Goal: Use online tool/utility

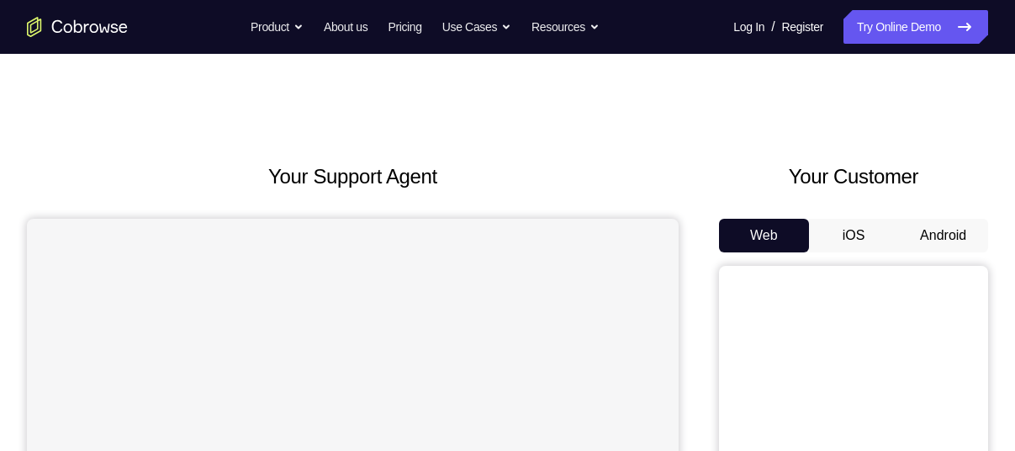
click at [936, 230] on button "Android" at bounding box center [943, 236] width 90 height 34
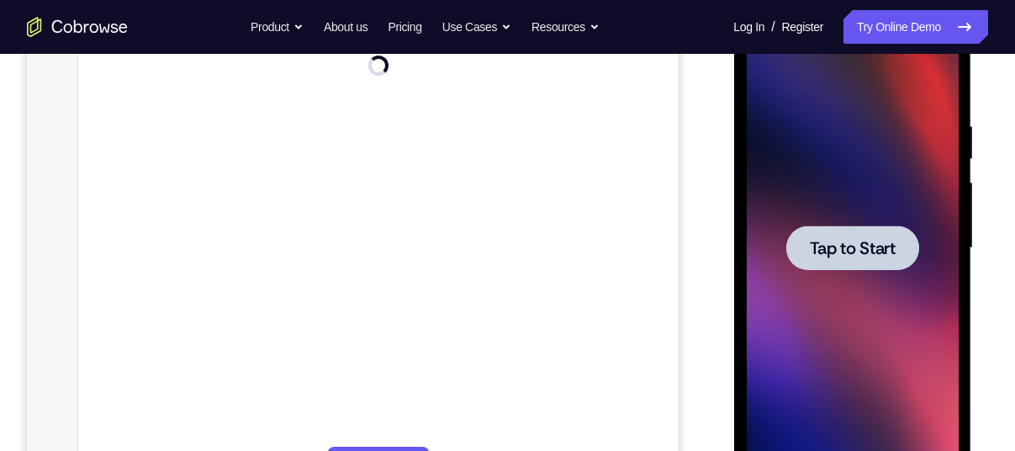
click at [849, 240] on span "Tap to Start" at bounding box center [852, 248] width 86 height 17
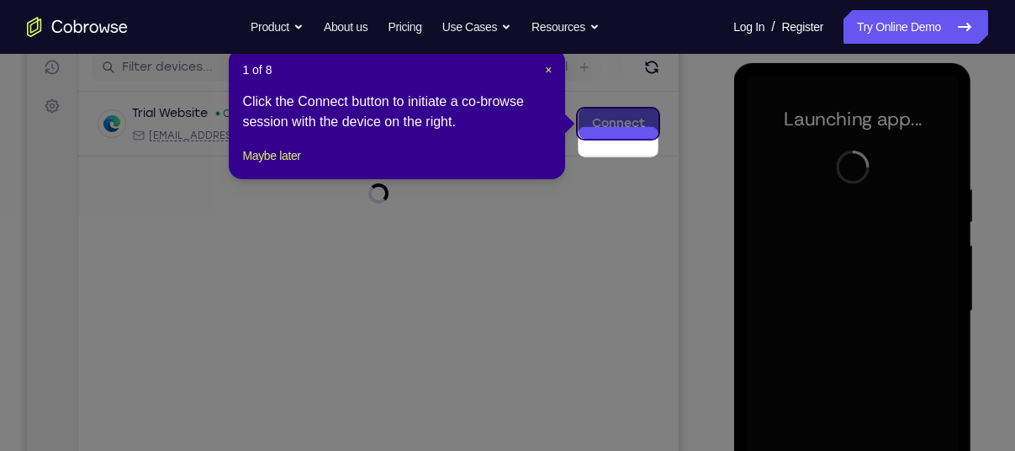
scroll to position [172, 0]
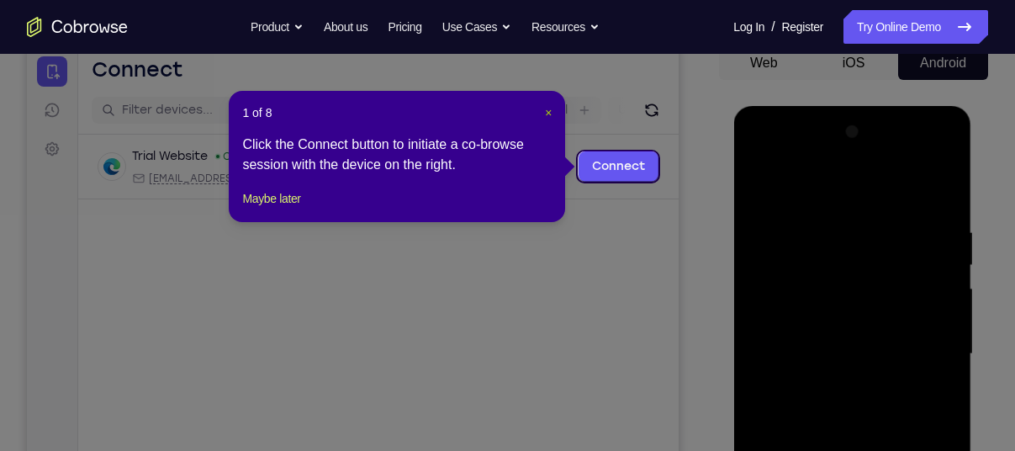
click at [547, 109] on span "×" at bounding box center [548, 112] width 7 height 13
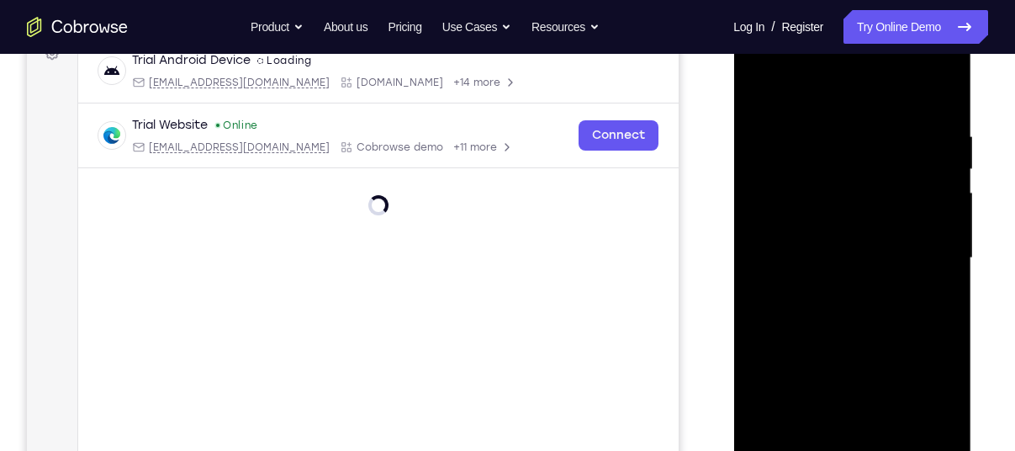
scroll to position [301, 0]
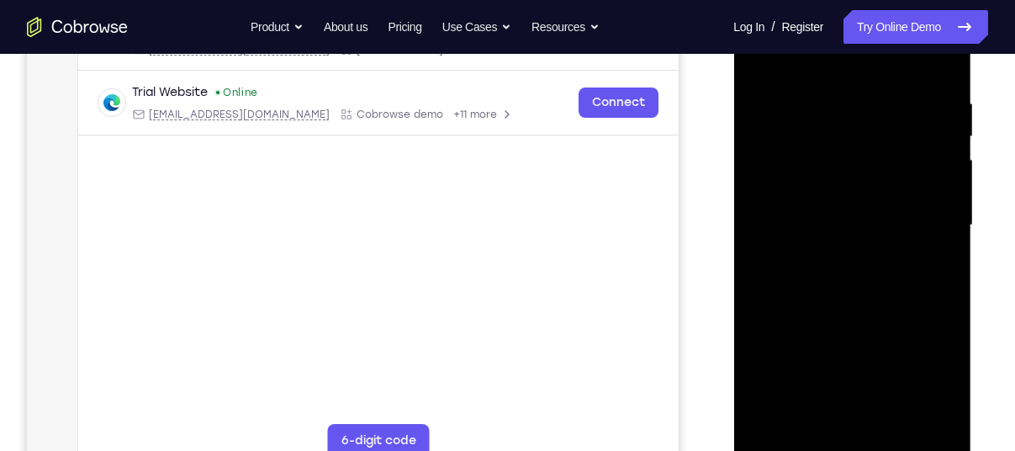
click at [854, 443] on div at bounding box center [852, 225] width 212 height 471
click at [924, 371] on div at bounding box center [852, 225] width 212 height 471
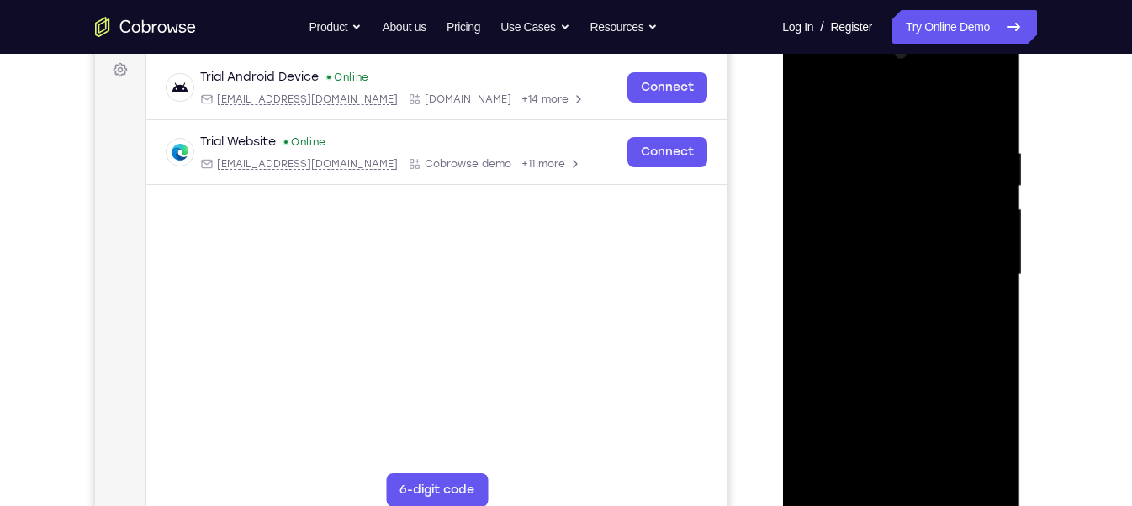
scroll to position [250, 0]
click at [849, 116] on div at bounding box center [901, 276] width 212 height 471
click at [967, 263] on div at bounding box center [901, 276] width 212 height 471
click at [881, 309] on div at bounding box center [901, 276] width 212 height 471
click at [823, 261] on div at bounding box center [901, 276] width 212 height 471
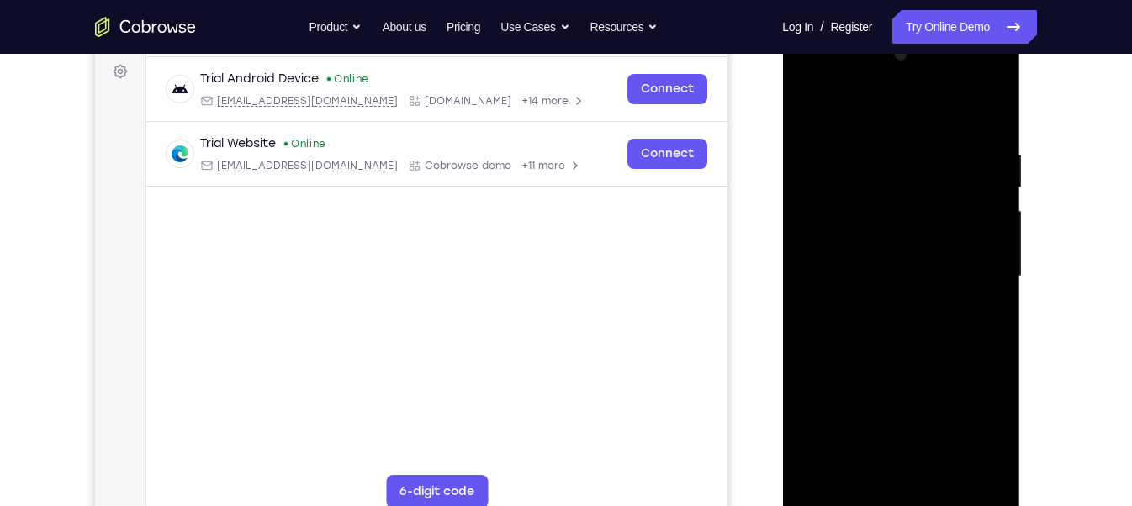
click at [845, 244] on div at bounding box center [901, 276] width 212 height 471
click at [847, 272] on div at bounding box center [901, 276] width 212 height 471
click at [891, 323] on div at bounding box center [901, 276] width 212 height 471
click at [974, 116] on div at bounding box center [901, 276] width 212 height 471
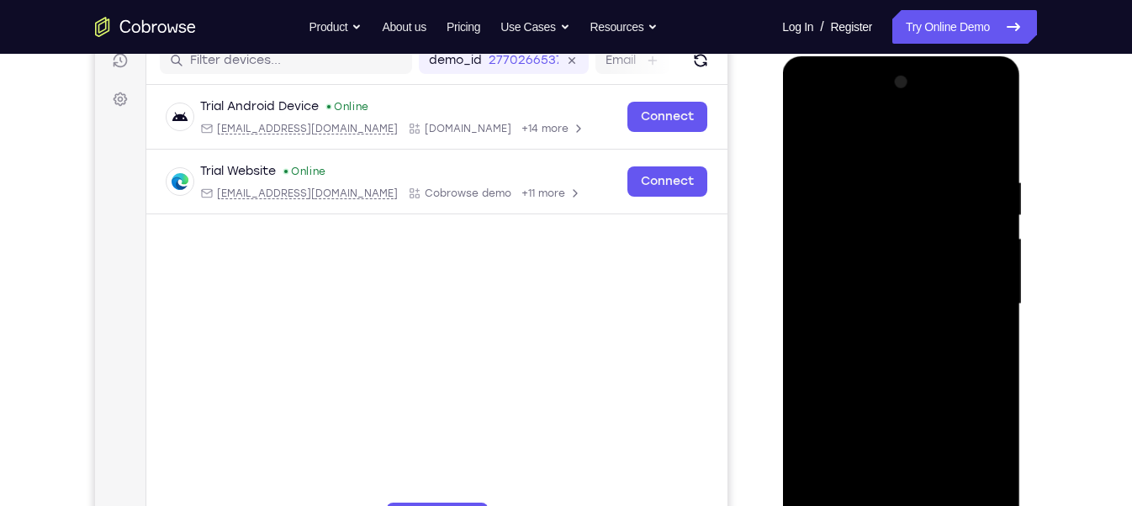
scroll to position [221, 0]
click at [935, 383] on div at bounding box center [901, 305] width 212 height 471
click at [998, 368] on div at bounding box center [901, 305] width 212 height 471
click at [945, 450] on div at bounding box center [901, 305] width 212 height 471
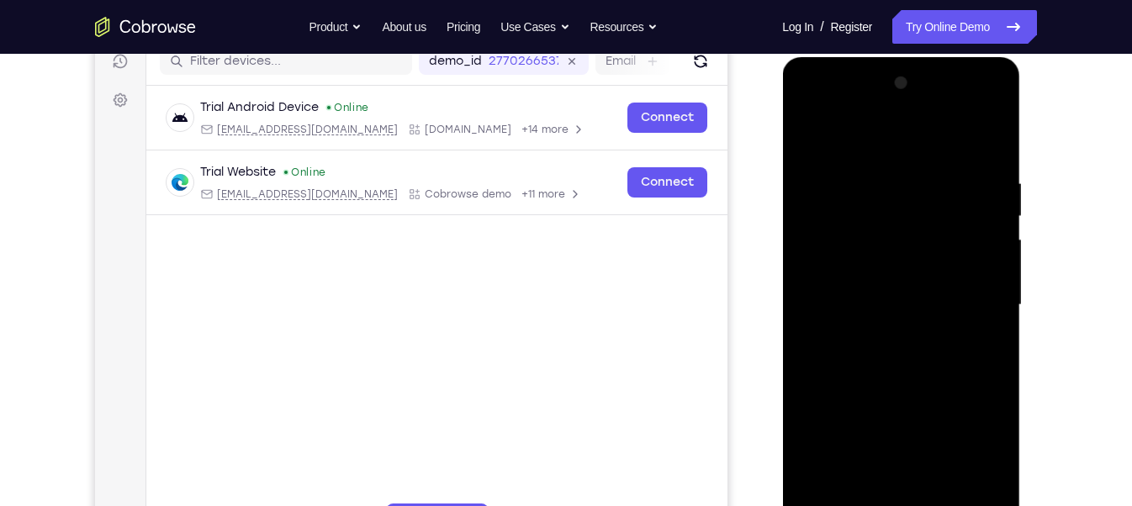
click at [885, 398] on div at bounding box center [901, 305] width 212 height 471
click at [975, 267] on div at bounding box center [901, 305] width 212 height 471
click at [811, 135] on div at bounding box center [901, 305] width 212 height 471
click at [864, 169] on div at bounding box center [901, 305] width 212 height 471
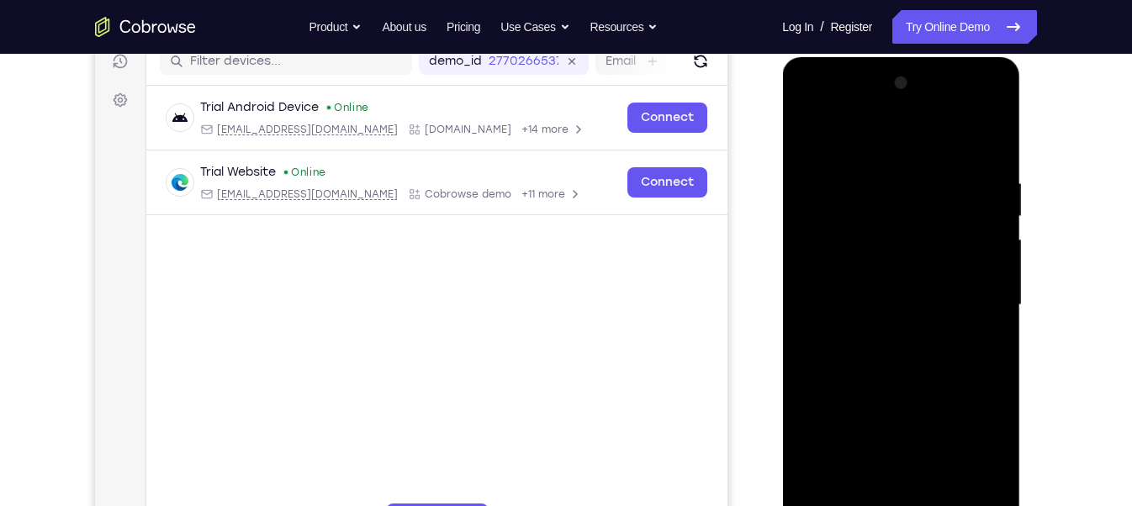
click at [1001, 284] on div at bounding box center [901, 305] width 212 height 471
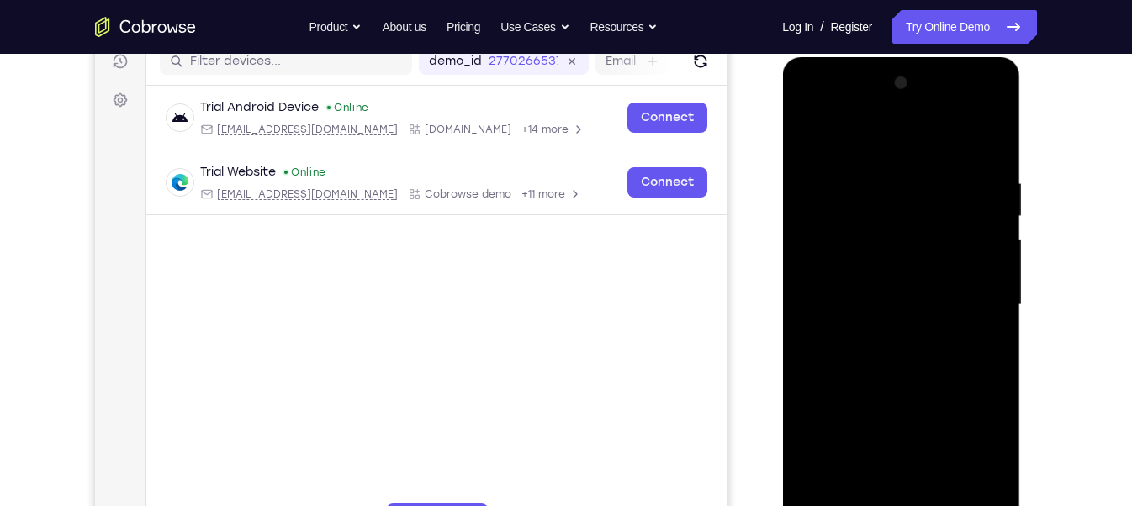
click at [1001, 284] on div at bounding box center [901, 305] width 212 height 471
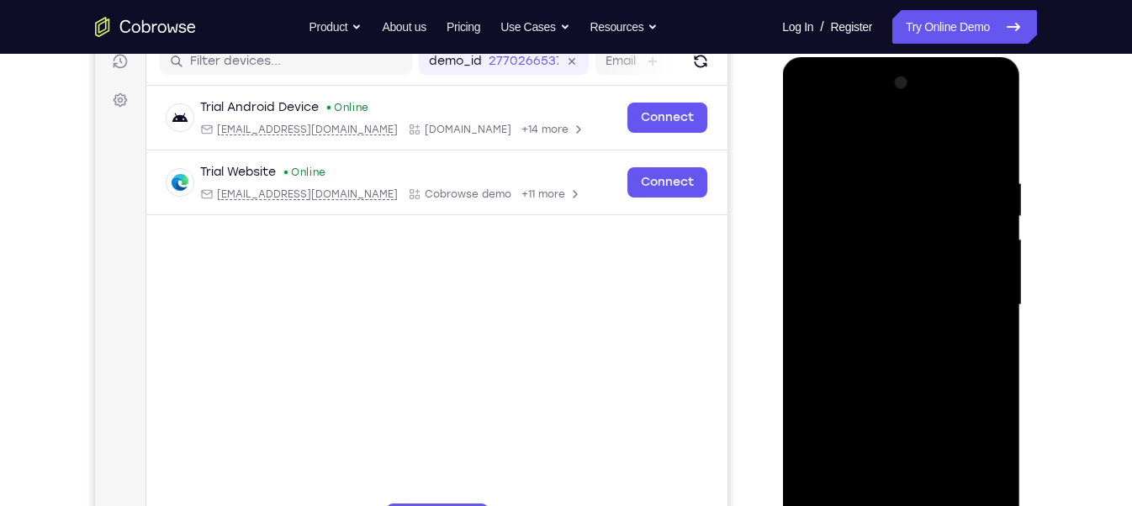
click at [989, 281] on div at bounding box center [901, 305] width 212 height 471
drag, startPoint x: 814, startPoint y: 292, endPoint x: 932, endPoint y: 283, distance: 118.0
click at [932, 283] on div at bounding box center [901, 305] width 212 height 471
click at [980, 262] on div at bounding box center [901, 305] width 212 height 471
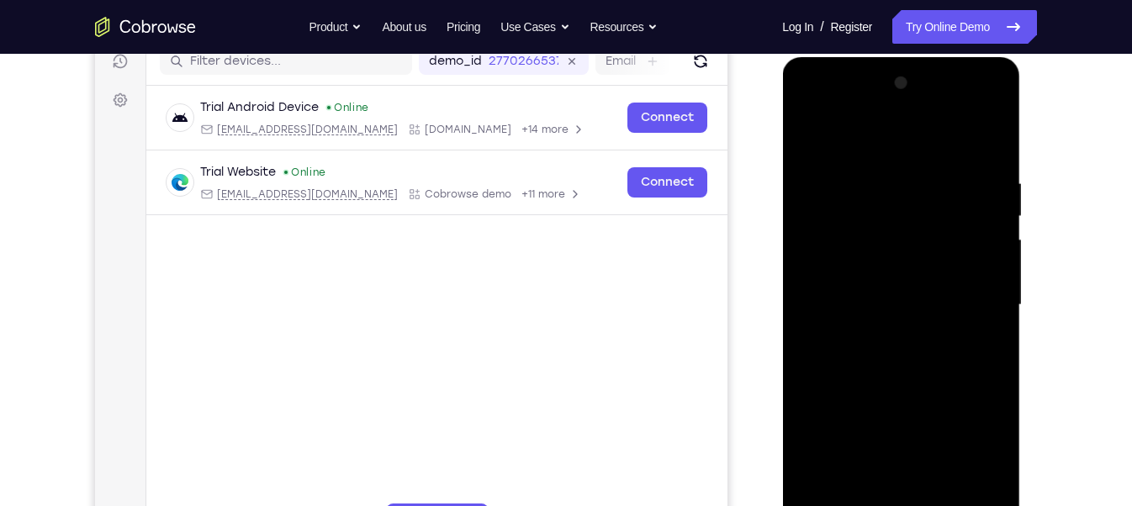
click at [980, 262] on div at bounding box center [901, 305] width 212 height 471
drag, startPoint x: 933, startPoint y: 256, endPoint x: 973, endPoint y: 257, distance: 39.6
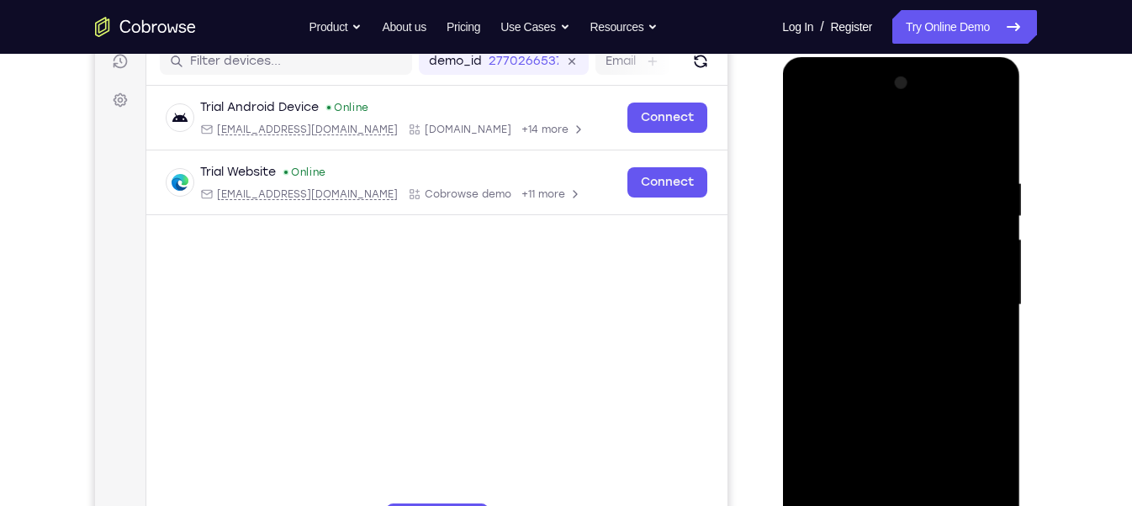
click at [973, 257] on div at bounding box center [901, 305] width 212 height 471
click at [987, 139] on div at bounding box center [901, 305] width 212 height 471
click at [990, 131] on div at bounding box center [901, 305] width 212 height 471
click at [806, 141] on div at bounding box center [901, 305] width 212 height 471
click at [848, 345] on div at bounding box center [901, 305] width 212 height 471
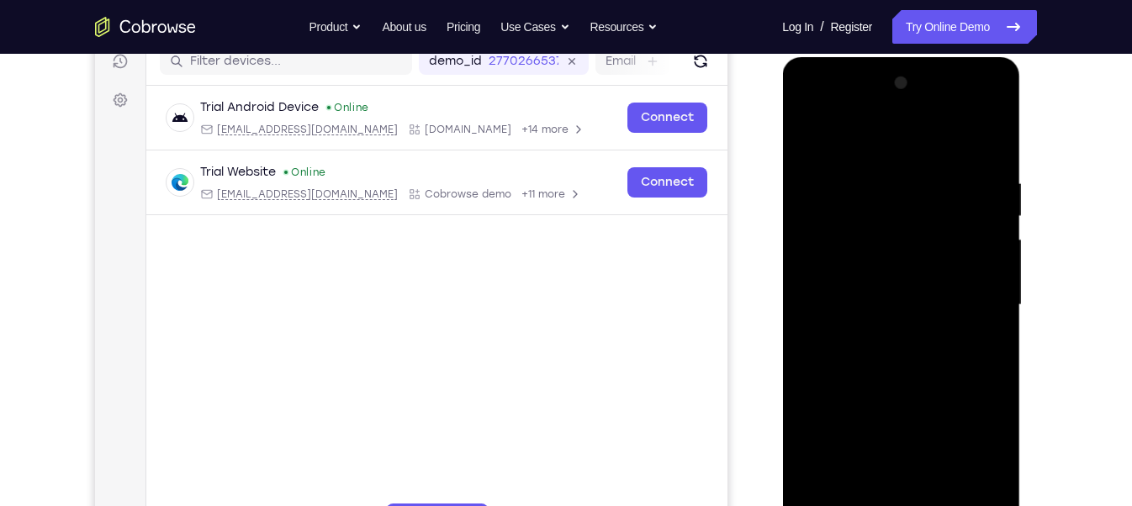
click at [848, 345] on div at bounding box center [901, 305] width 212 height 471
click at [991, 241] on div at bounding box center [901, 305] width 212 height 471
click at [919, 247] on div at bounding box center [901, 305] width 212 height 471
click at [1001, 244] on div at bounding box center [901, 305] width 212 height 471
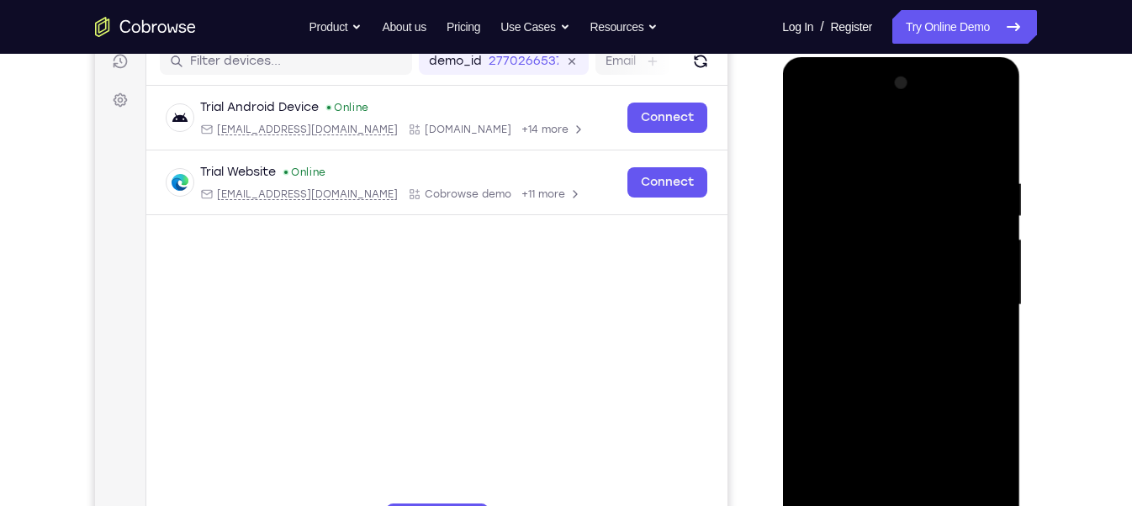
click at [990, 294] on div at bounding box center [901, 305] width 212 height 471
click at [933, 309] on div at bounding box center [901, 305] width 212 height 471
click at [819, 450] on div at bounding box center [901, 305] width 212 height 471
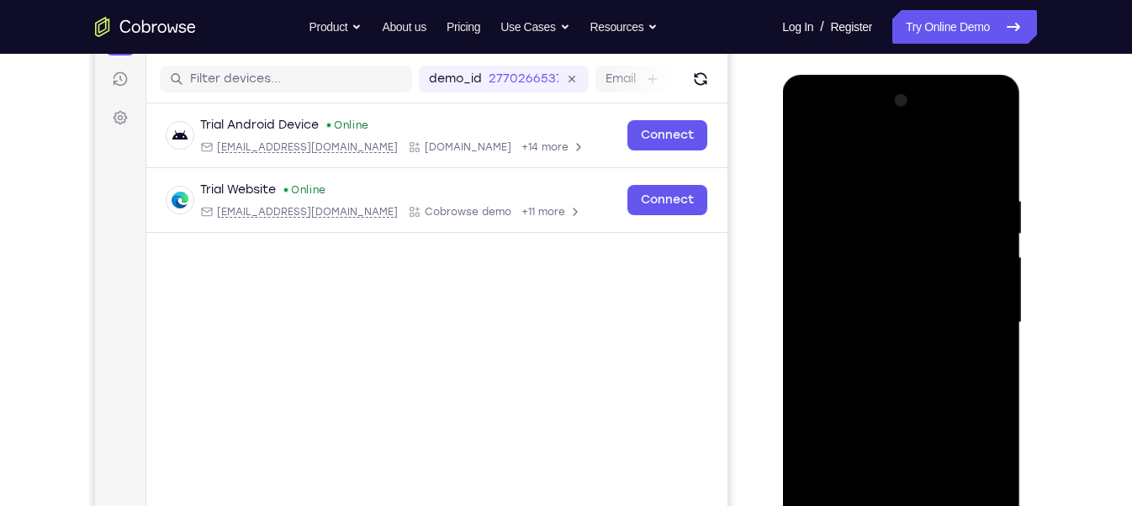
scroll to position [201, 0]
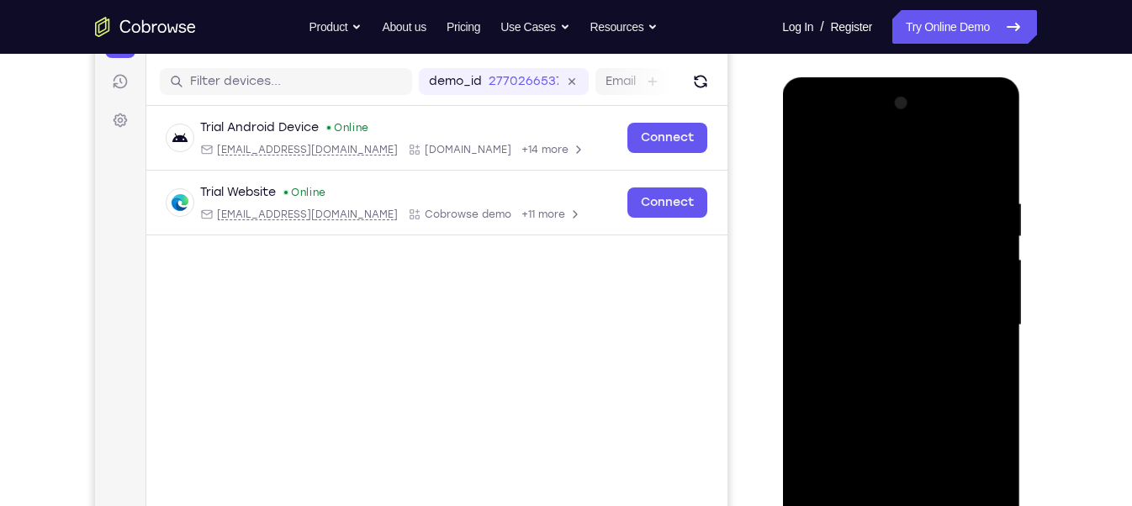
drag, startPoint x: 928, startPoint y: 258, endPoint x: 868, endPoint y: 420, distance: 172.2
click at [868, 420] on div at bounding box center [901, 325] width 212 height 471
click at [873, 201] on div at bounding box center [901, 325] width 212 height 471
click at [985, 258] on div at bounding box center [901, 325] width 212 height 471
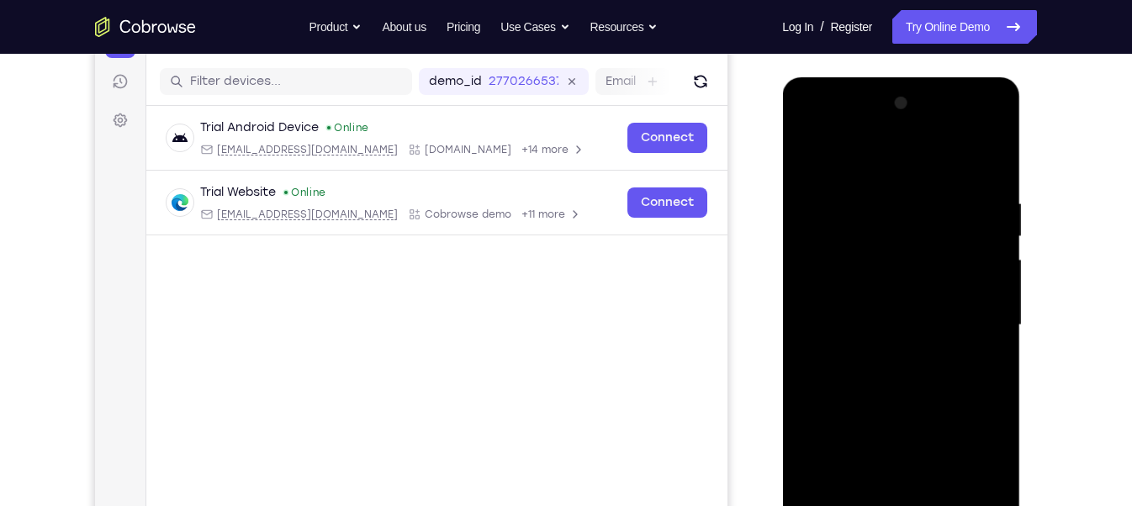
click at [985, 258] on div at bounding box center [901, 325] width 212 height 471
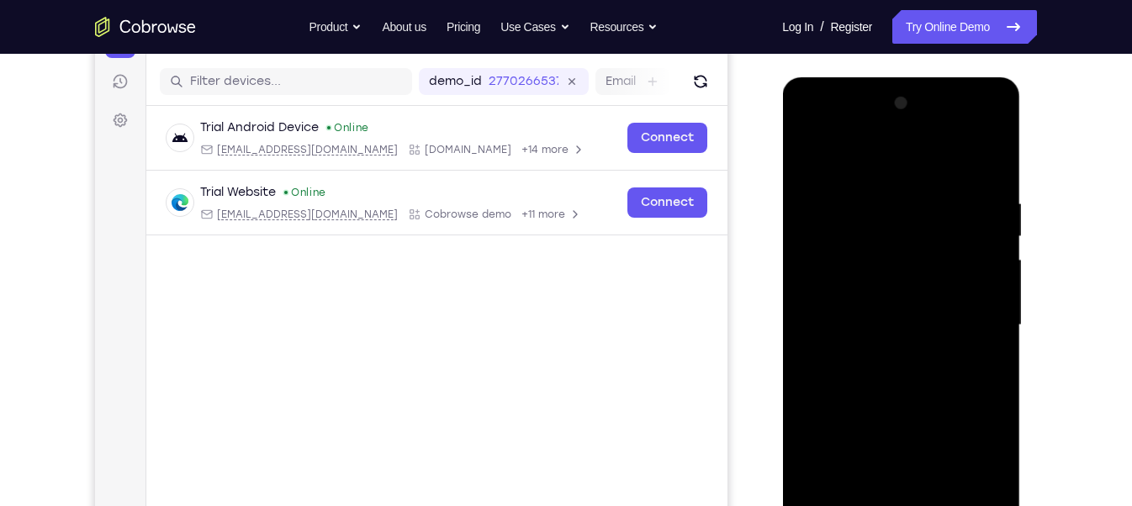
click at [985, 258] on div at bounding box center [901, 325] width 212 height 471
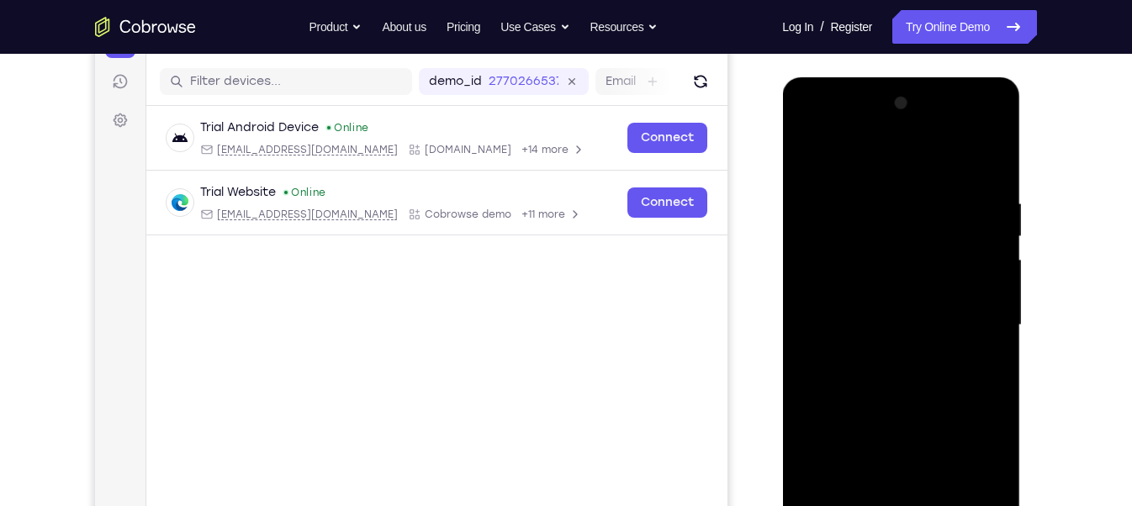
click at [985, 258] on div at bounding box center [901, 325] width 212 height 471
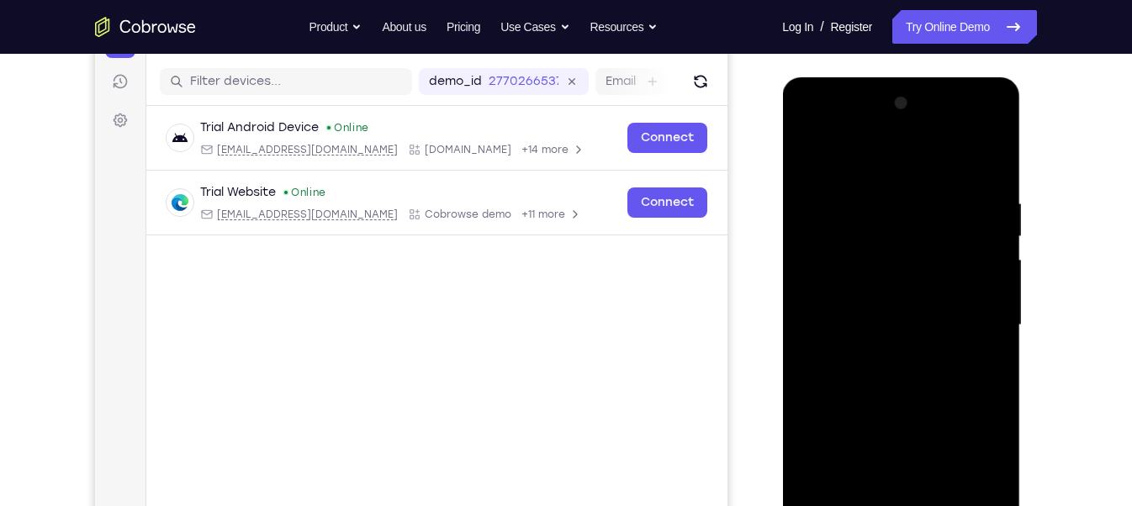
click at [985, 258] on div at bounding box center [901, 325] width 212 height 471
drag, startPoint x: 985, startPoint y: 257, endPoint x: 896, endPoint y: 273, distance: 89.7
click at [896, 273] on div at bounding box center [901, 325] width 212 height 471
drag, startPoint x: 985, startPoint y: 249, endPoint x: 872, endPoint y: 277, distance: 116.1
click at [872, 277] on div at bounding box center [901, 325] width 212 height 471
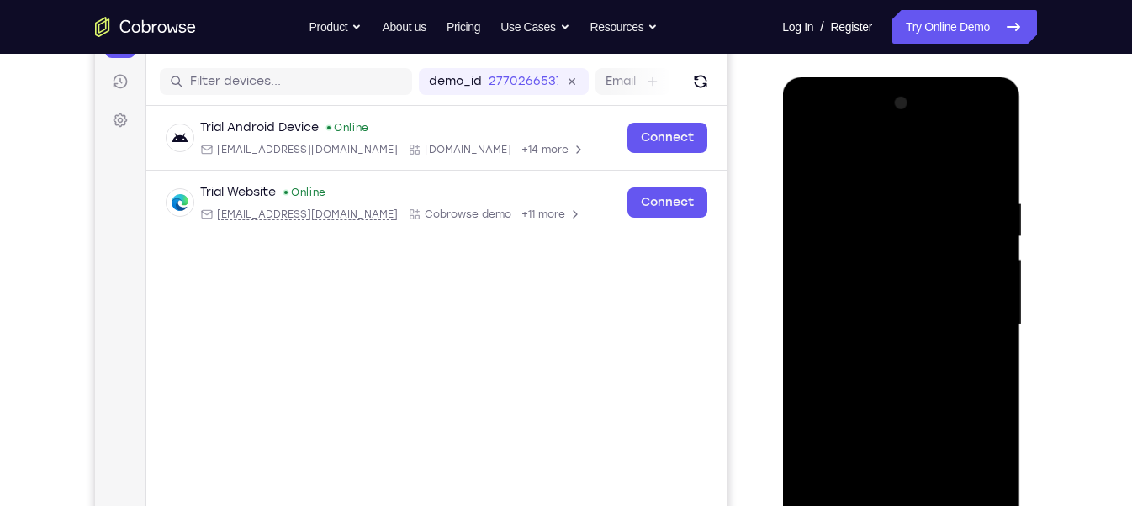
drag, startPoint x: 981, startPoint y: 279, endPoint x: 879, endPoint y: 300, distance: 103.9
click at [879, 300] on div at bounding box center [901, 325] width 212 height 471
click at [986, 245] on div at bounding box center [901, 325] width 212 height 471
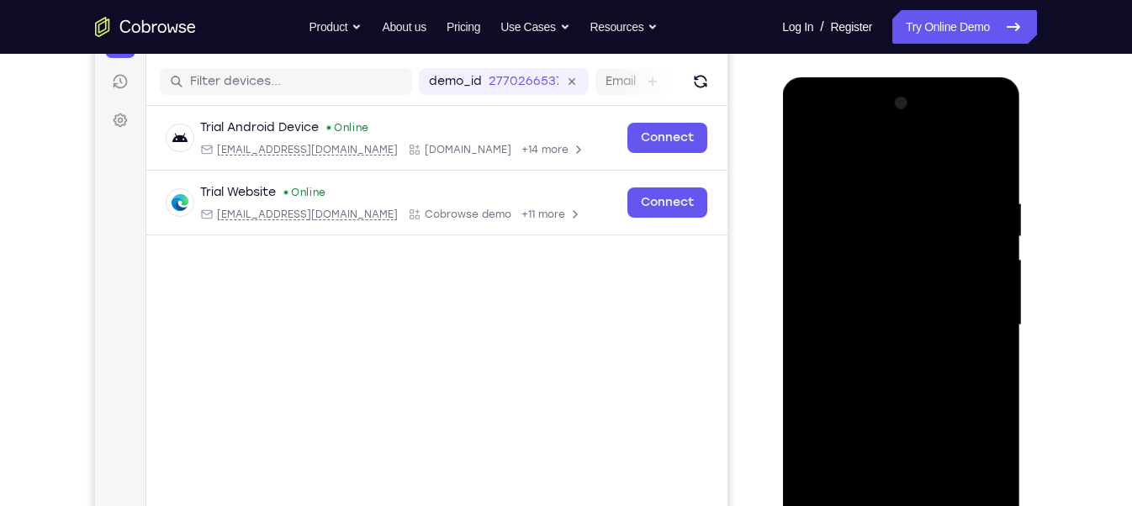
click at [986, 245] on div at bounding box center [901, 325] width 212 height 471
drag, startPoint x: 986, startPoint y: 245, endPoint x: 988, endPoint y: 253, distance: 8.8
click at [988, 253] on div at bounding box center [901, 325] width 212 height 471
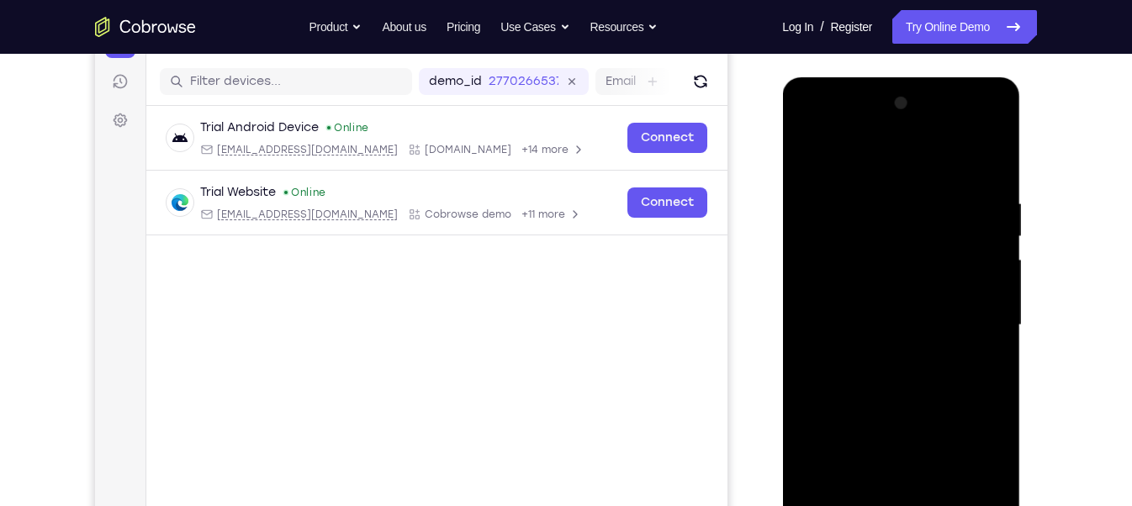
click at [998, 221] on div at bounding box center [901, 325] width 212 height 471
click at [992, 162] on div at bounding box center [901, 325] width 212 height 471
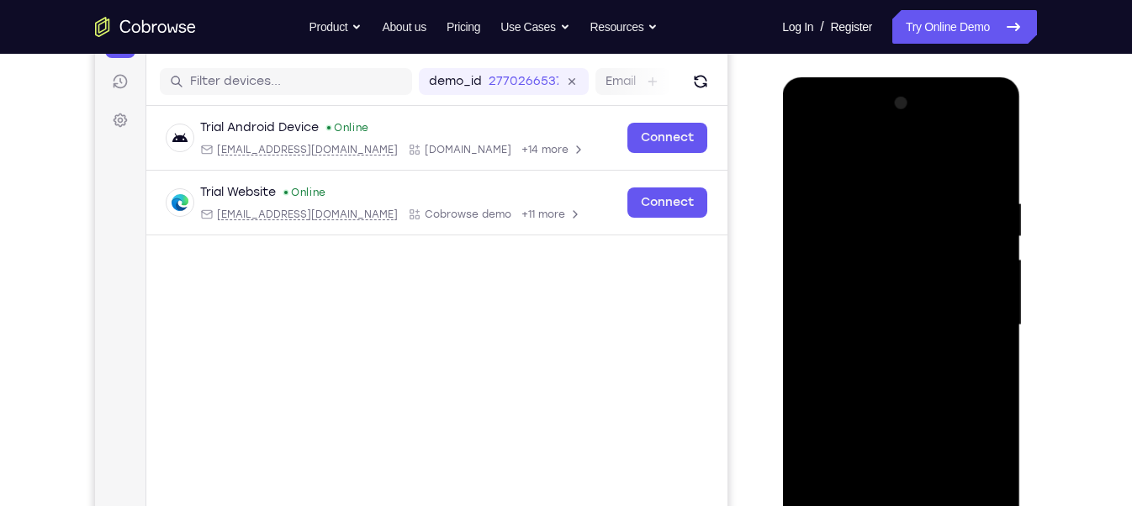
drag, startPoint x: 926, startPoint y: 271, endPoint x: 897, endPoint y: 365, distance: 98.4
click at [897, 365] on div at bounding box center [901, 325] width 212 height 471
click at [876, 197] on div at bounding box center [901, 325] width 212 height 471
click at [963, 299] on div at bounding box center [901, 325] width 212 height 471
drag, startPoint x: 832, startPoint y: 315, endPoint x: 936, endPoint y: 302, distance: 105.0
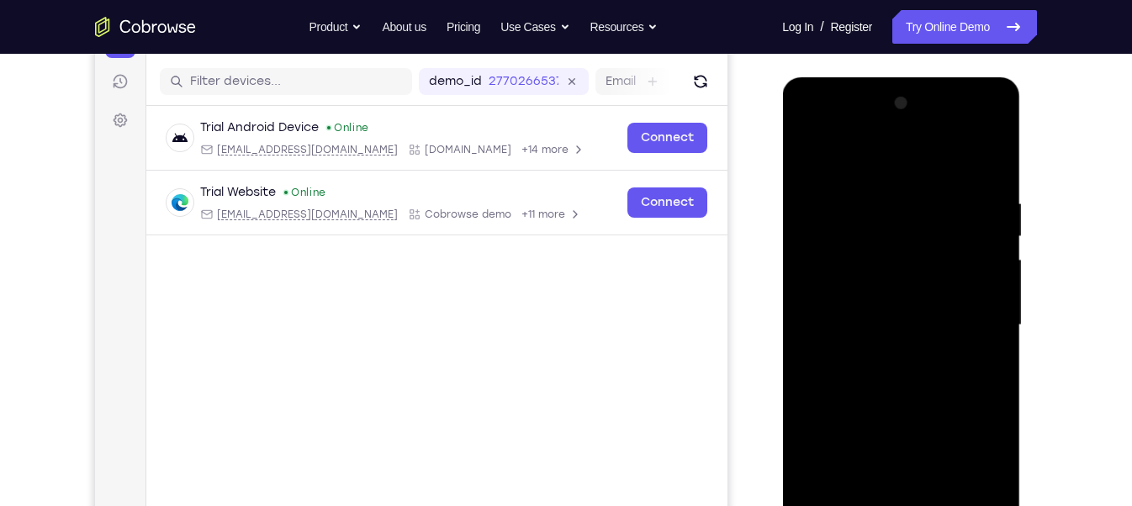
click at [936, 302] on div at bounding box center [901, 325] width 212 height 471
drag, startPoint x: 926, startPoint y: 341, endPoint x: 918, endPoint y: 260, distance: 81.1
click at [918, 260] on div at bounding box center [901, 325] width 212 height 471
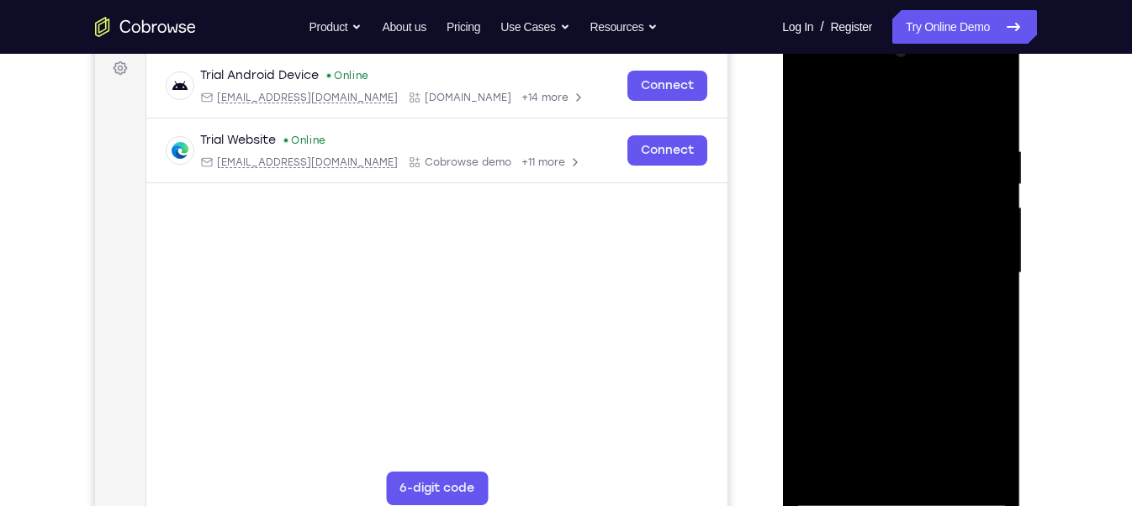
click at [878, 450] on div at bounding box center [901, 273] width 212 height 471
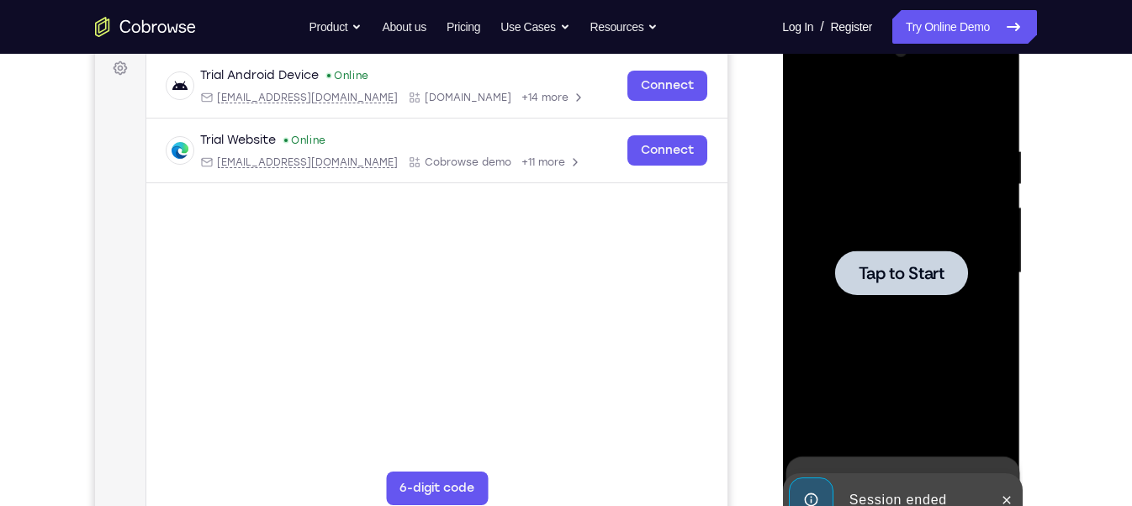
click at [883, 288] on div at bounding box center [900, 273] width 133 height 45
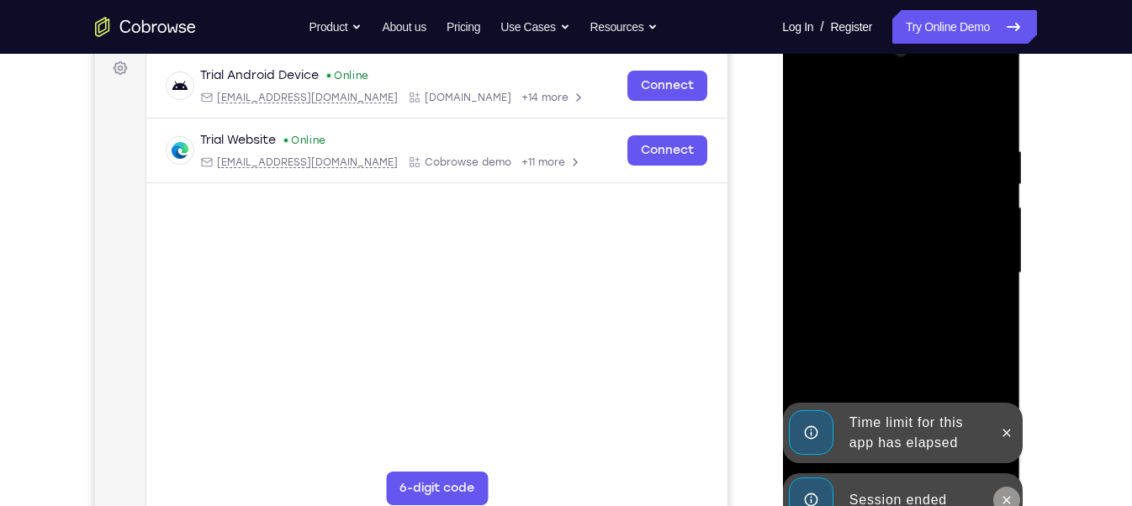
click at [1001, 450] on icon at bounding box center [1005, 500] width 13 height 13
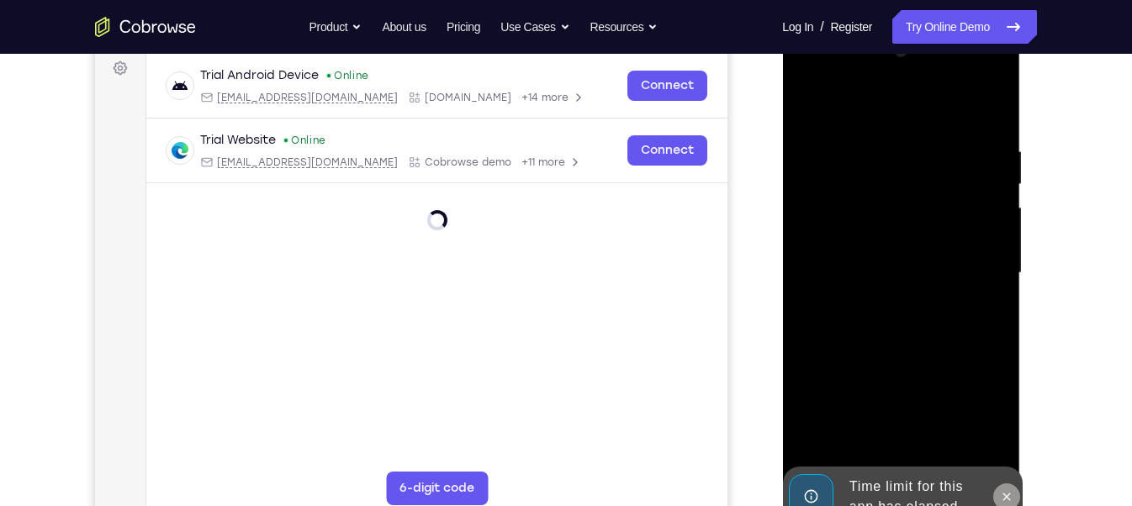
click at [1001, 436] on div "Online web based iOS Simulators and Android Emulators. Run iPhone, iPad, Mobile…" at bounding box center [902, 277] width 240 height 505
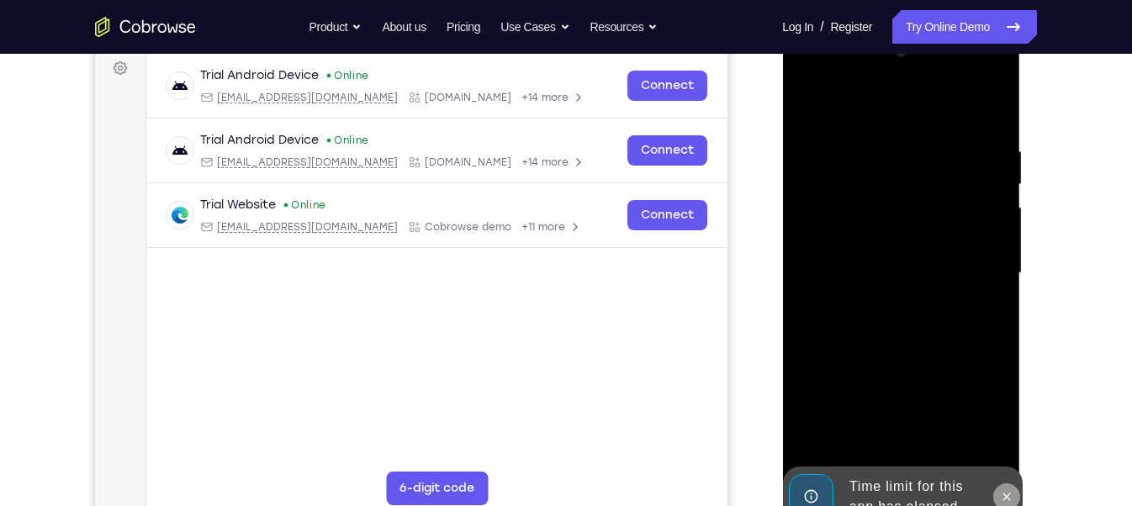
click at [994, 450] on button at bounding box center [1005, 497] width 27 height 27
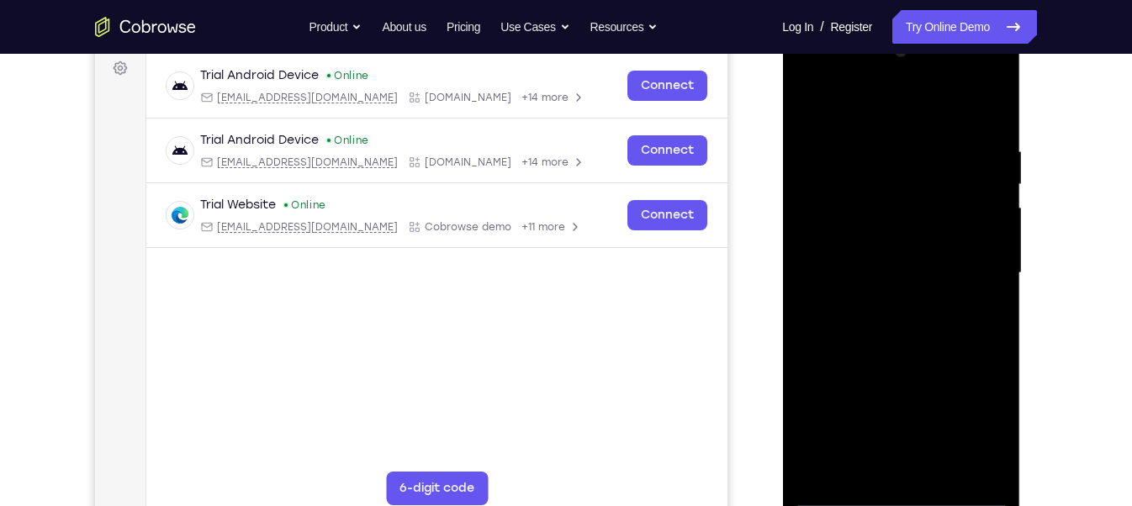
click at [908, 450] on div at bounding box center [901, 273] width 212 height 471
click at [981, 428] on div at bounding box center [901, 273] width 212 height 471
click at [849, 111] on div at bounding box center [901, 273] width 212 height 471
click at [970, 267] on div at bounding box center [901, 273] width 212 height 471
click at [881, 300] on div at bounding box center [901, 273] width 212 height 471
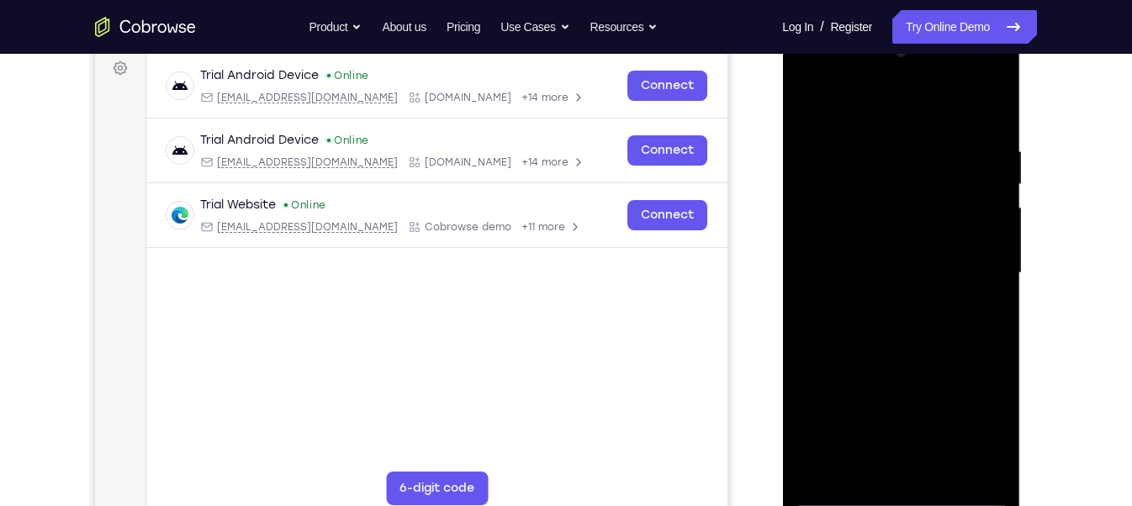
click at [859, 260] on div at bounding box center [901, 273] width 212 height 471
click at [860, 246] on div at bounding box center [901, 273] width 212 height 471
click at [847, 262] on div at bounding box center [901, 273] width 212 height 471
click at [838, 331] on div at bounding box center [901, 273] width 212 height 471
click at [891, 358] on div at bounding box center [901, 273] width 212 height 471
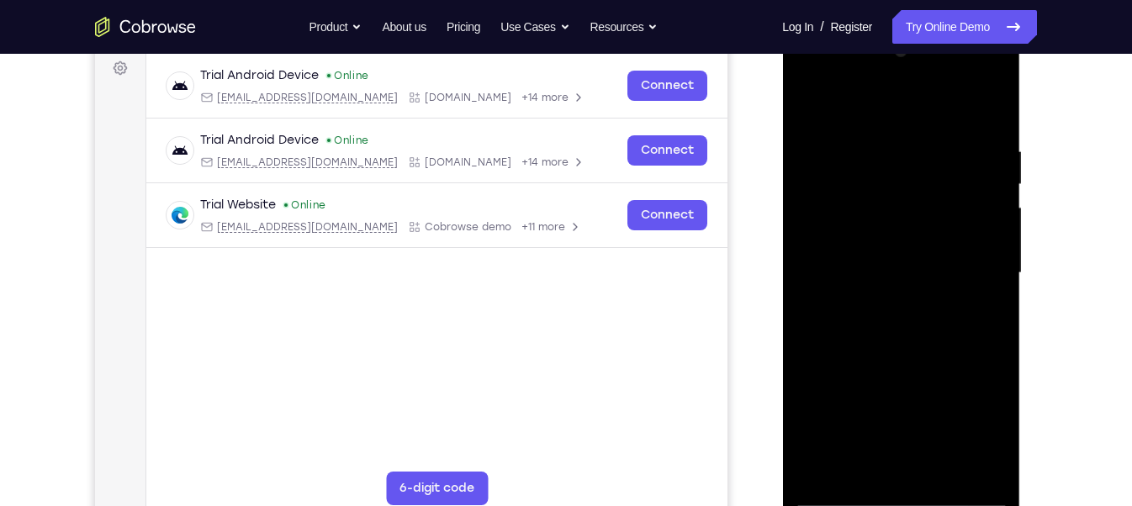
click at [862, 450] on div at bounding box center [901, 273] width 212 height 471
click at [863, 103] on div at bounding box center [901, 273] width 212 height 471
click at [925, 195] on div at bounding box center [901, 273] width 212 height 471
click at [812, 106] on div at bounding box center [901, 273] width 212 height 471
click at [992, 436] on div at bounding box center [901, 273] width 212 height 471
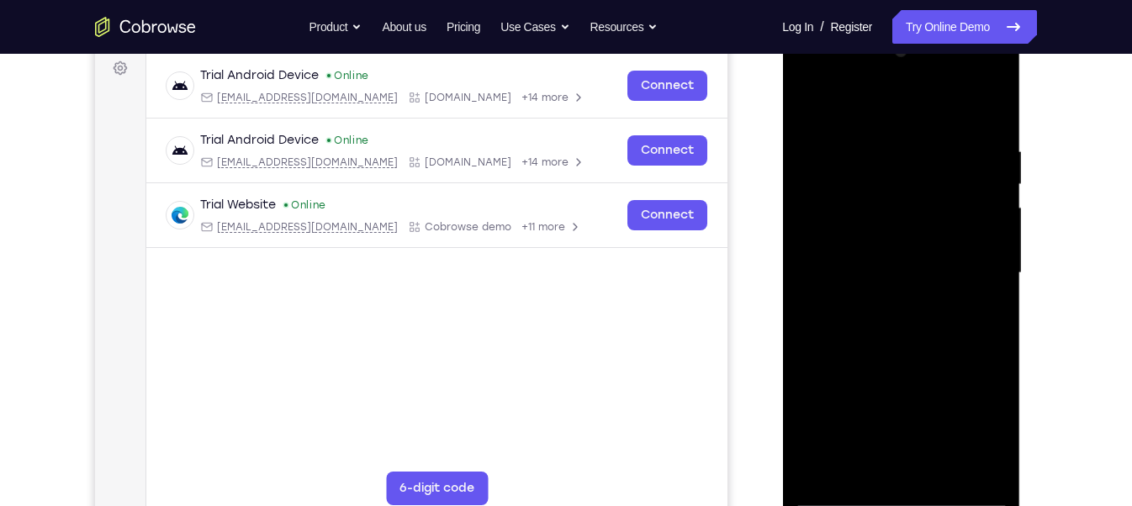
click at [992, 436] on div at bounding box center [901, 273] width 212 height 471
click at [986, 431] on div at bounding box center [901, 273] width 212 height 471
click at [828, 376] on div at bounding box center [901, 273] width 212 height 471
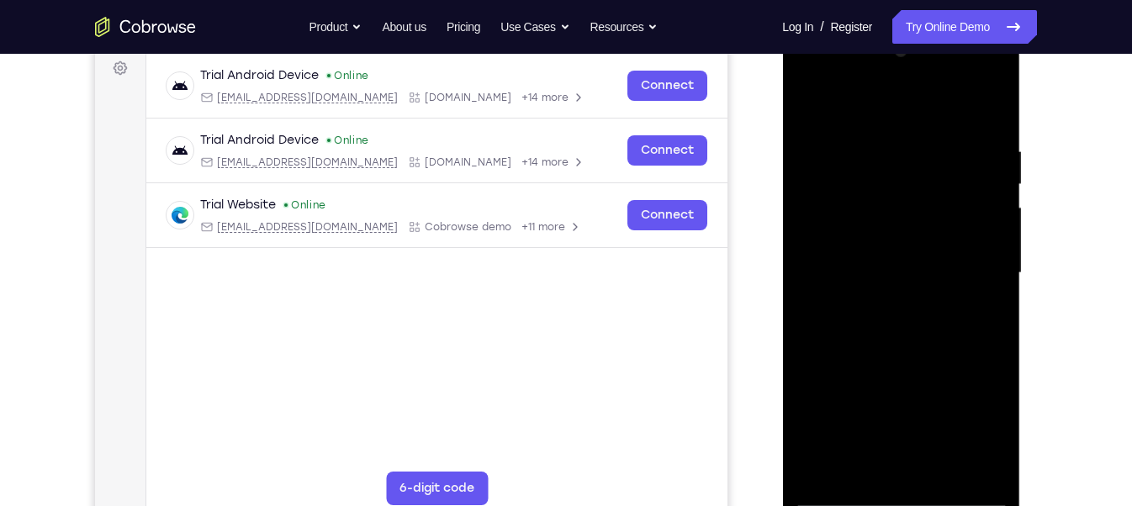
click at [811, 404] on div at bounding box center [901, 273] width 212 height 471
click at [878, 406] on div at bounding box center [901, 273] width 212 height 471
click at [821, 410] on div at bounding box center [901, 273] width 212 height 471
click at [991, 99] on div at bounding box center [901, 273] width 212 height 471
click at [821, 450] on div at bounding box center [901, 273] width 212 height 471
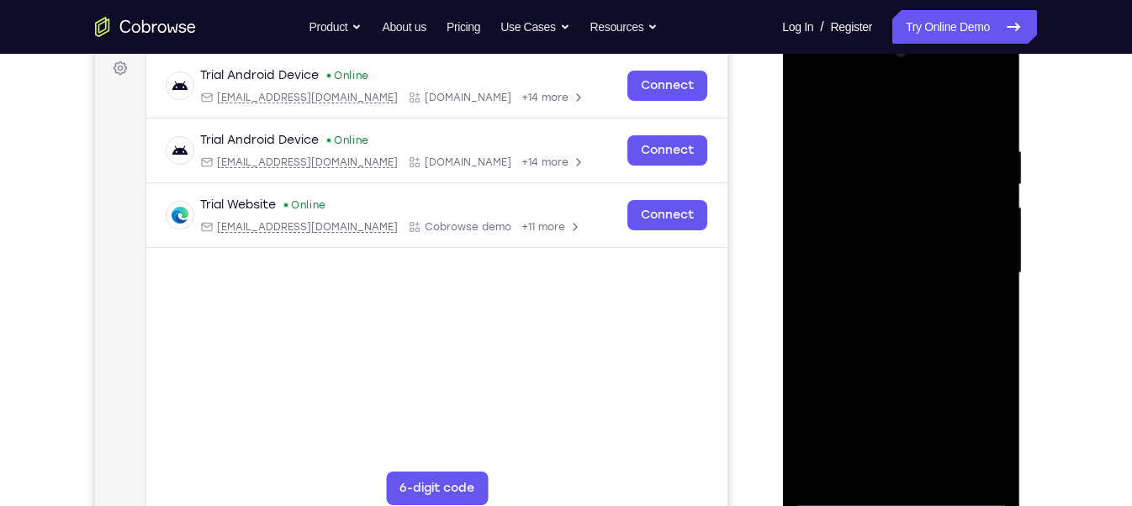
drag, startPoint x: 972, startPoint y: 151, endPoint x: 903, endPoint y: 163, distance: 70.0
click at [903, 163] on div at bounding box center [901, 273] width 212 height 471
drag, startPoint x: 994, startPoint y: 161, endPoint x: 878, endPoint y: 170, distance: 116.4
click at [878, 170] on div at bounding box center [901, 273] width 212 height 471
drag, startPoint x: 955, startPoint y: 154, endPoint x: 801, endPoint y: 171, distance: 154.0
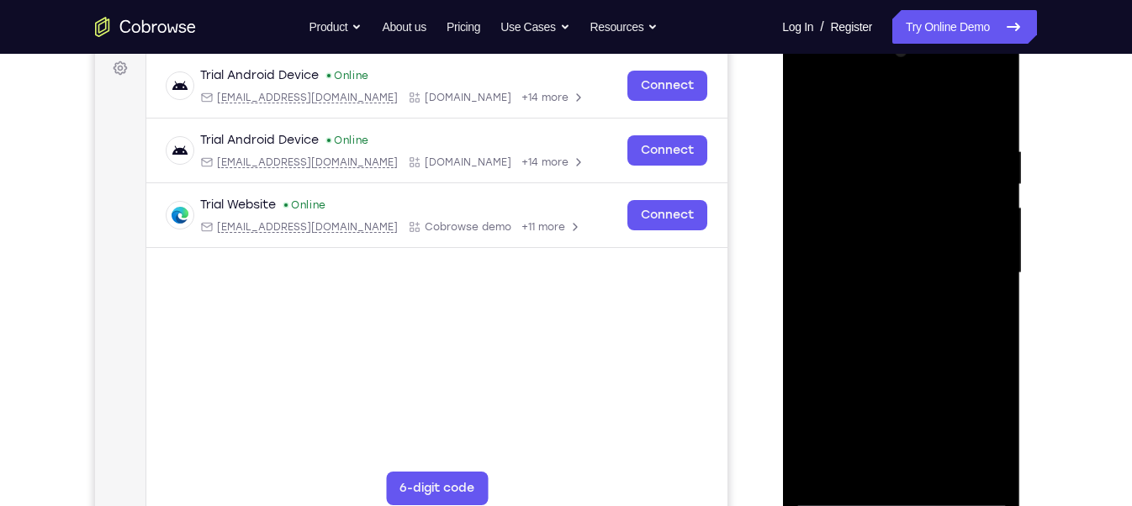
click at [801, 171] on div at bounding box center [901, 273] width 212 height 471
drag, startPoint x: 962, startPoint y: 146, endPoint x: 844, endPoint y: 154, distance: 118.8
click at [844, 154] on div at bounding box center [901, 273] width 212 height 471
drag, startPoint x: 956, startPoint y: 148, endPoint x: 804, endPoint y: 149, distance: 152.2
click at [804, 149] on div at bounding box center [901, 273] width 212 height 471
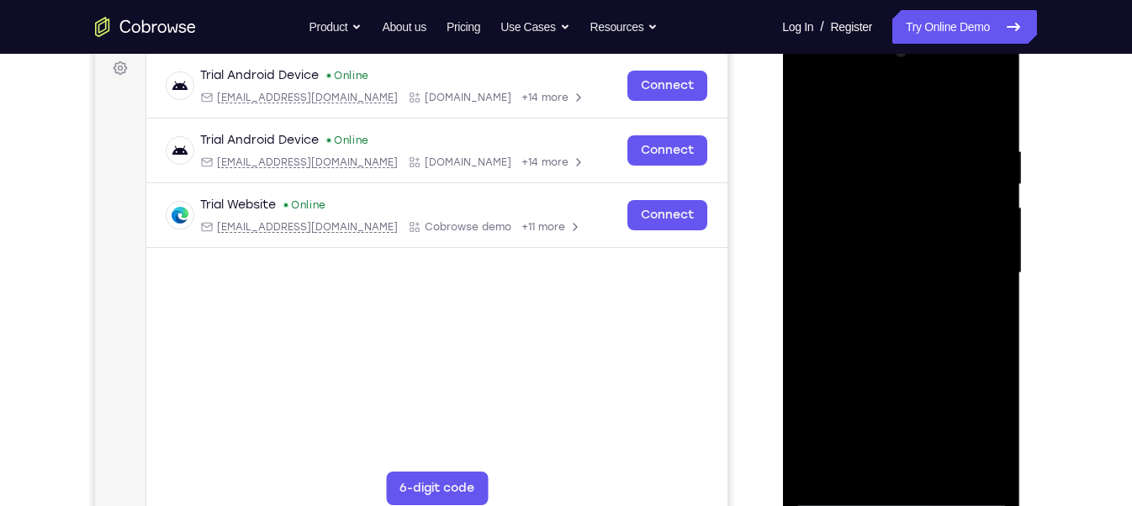
drag, startPoint x: 970, startPoint y: 142, endPoint x: 816, endPoint y: 151, distance: 154.2
click at [816, 151] on div at bounding box center [901, 273] width 212 height 471
click at [859, 450] on div at bounding box center [901, 273] width 212 height 471
click at [846, 100] on div at bounding box center [901, 273] width 212 height 471
click at [883, 192] on div at bounding box center [901, 273] width 212 height 471
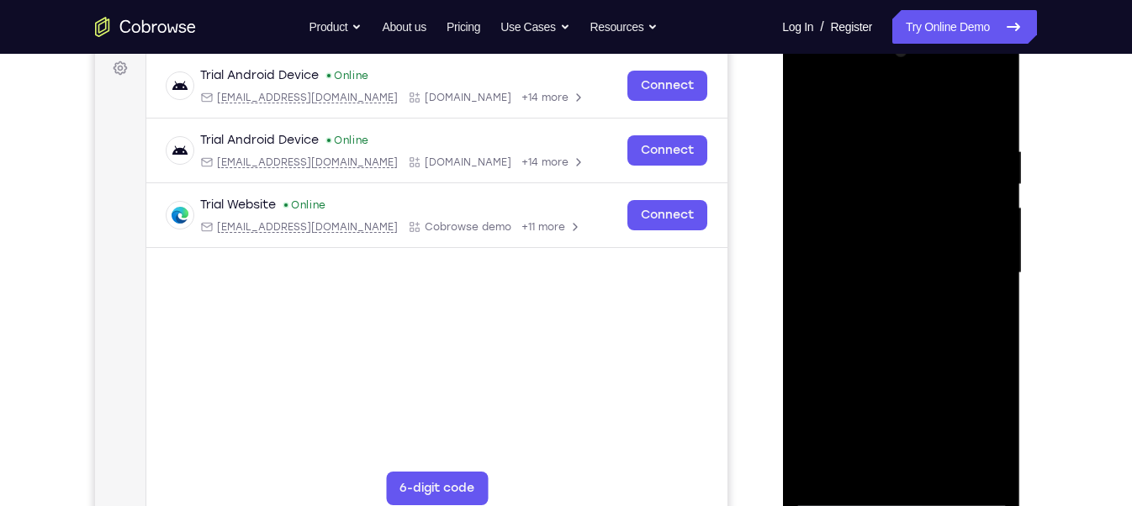
drag, startPoint x: 892, startPoint y: 286, endPoint x: 910, endPoint y: 171, distance: 116.6
click at [910, 171] on div at bounding box center [901, 273] width 212 height 471
drag, startPoint x: 915, startPoint y: 368, endPoint x: 923, endPoint y: 265, distance: 102.9
click at [923, 265] on div at bounding box center [901, 273] width 212 height 471
drag, startPoint x: 923, startPoint y: 265, endPoint x: 908, endPoint y: 352, distance: 88.8
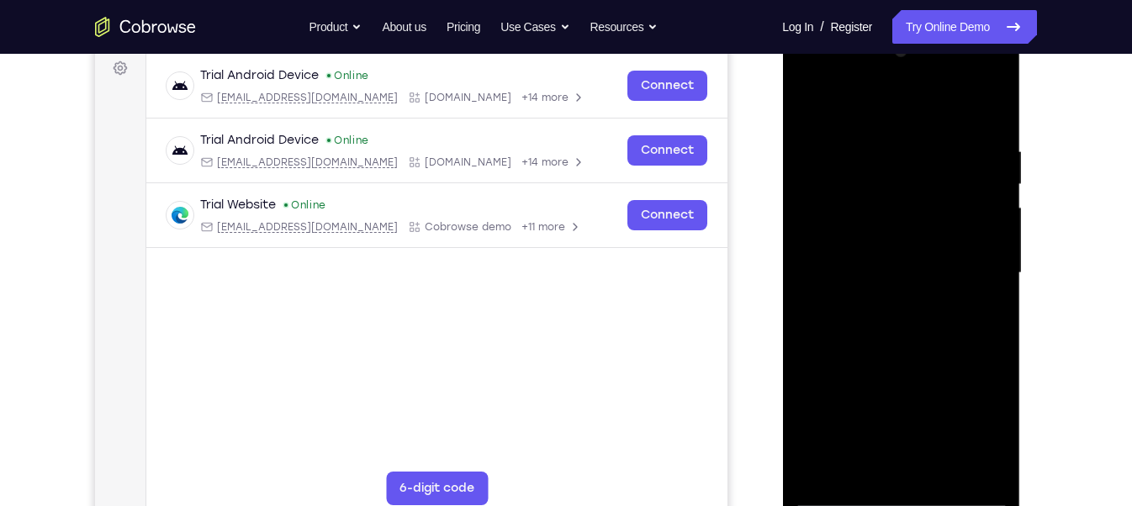
click at [908, 352] on div at bounding box center [901, 273] width 212 height 471
click at [847, 235] on div at bounding box center [901, 273] width 212 height 471
click at [850, 309] on div at bounding box center [901, 273] width 212 height 471
drag, startPoint x: 900, startPoint y: 209, endPoint x: 896, endPoint y: 345, distance: 136.3
click at [896, 345] on div at bounding box center [901, 273] width 212 height 471
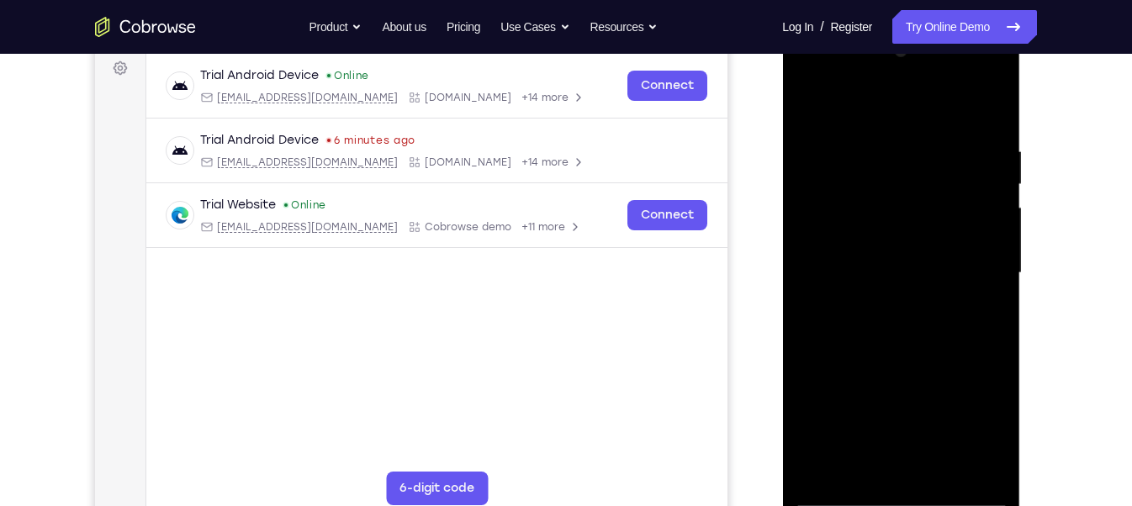
drag, startPoint x: 909, startPoint y: 198, endPoint x: 901, endPoint y: 338, distance: 139.9
click at [901, 338] on div at bounding box center [901, 273] width 212 height 471
drag, startPoint x: 885, startPoint y: 375, endPoint x: 889, endPoint y: 283, distance: 92.6
click at [889, 283] on div at bounding box center [901, 273] width 212 height 471
drag, startPoint x: 888, startPoint y: 405, endPoint x: 902, endPoint y: 309, distance: 96.8
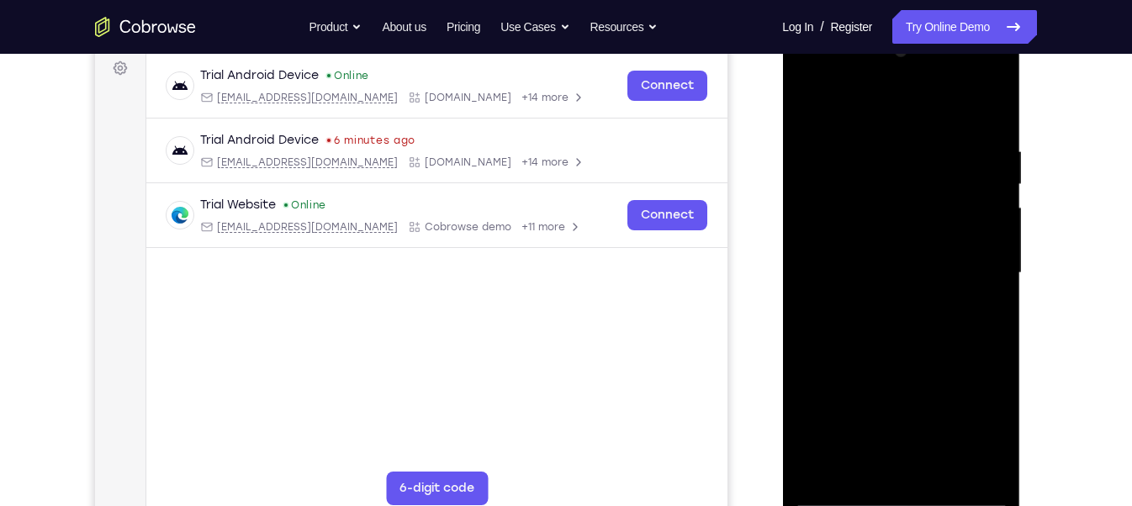
click at [902, 309] on div at bounding box center [901, 273] width 212 height 471
drag, startPoint x: 898, startPoint y: 384, endPoint x: 887, endPoint y: 252, distance: 132.5
click at [887, 252] on div at bounding box center [901, 273] width 212 height 471
drag, startPoint x: 867, startPoint y: 373, endPoint x: 881, endPoint y: 279, distance: 95.3
click at [881, 279] on div at bounding box center [901, 273] width 212 height 471
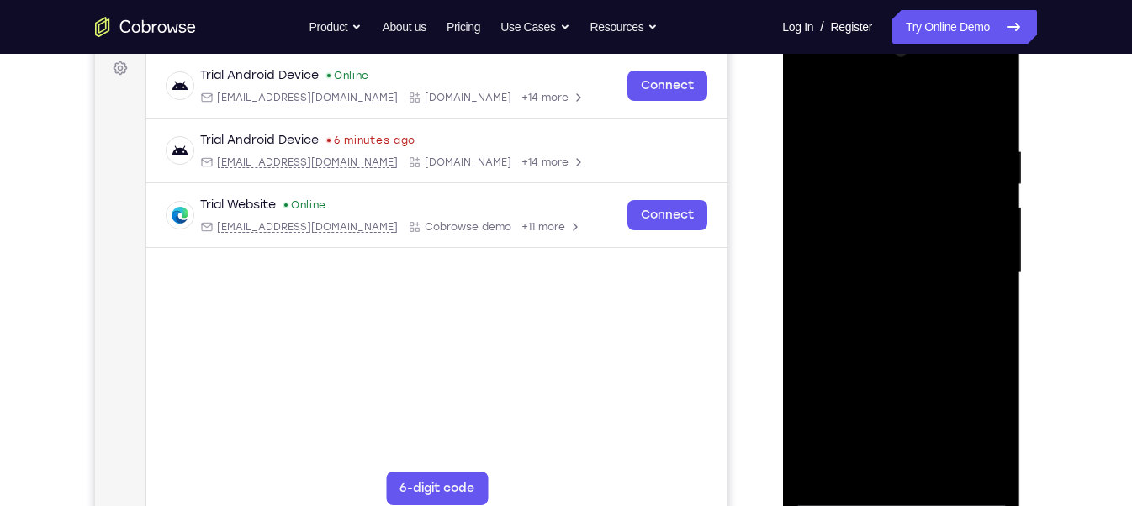
drag, startPoint x: 883, startPoint y: 411, endPoint x: 899, endPoint y: 312, distance: 100.5
click at [899, 312] on div at bounding box center [901, 273] width 212 height 471
drag, startPoint x: 892, startPoint y: 413, endPoint x: 902, endPoint y: 310, distance: 103.1
click at [902, 310] on div at bounding box center [901, 273] width 212 height 471
drag, startPoint x: 896, startPoint y: 418, endPoint x: 900, endPoint y: 304, distance: 113.6
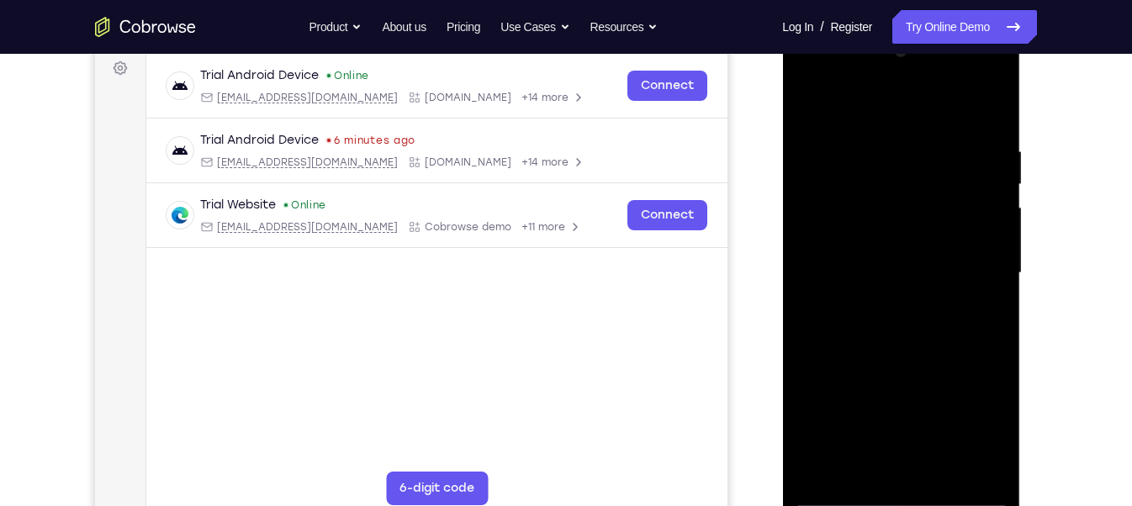
click at [900, 304] on div at bounding box center [901, 273] width 212 height 471
drag, startPoint x: 900, startPoint y: 412, endPoint x: 912, endPoint y: 276, distance: 136.8
click at [912, 276] on div at bounding box center [901, 273] width 212 height 471
drag, startPoint x: 905, startPoint y: 407, endPoint x: 913, endPoint y: 269, distance: 138.2
click at [913, 269] on div at bounding box center [901, 273] width 212 height 471
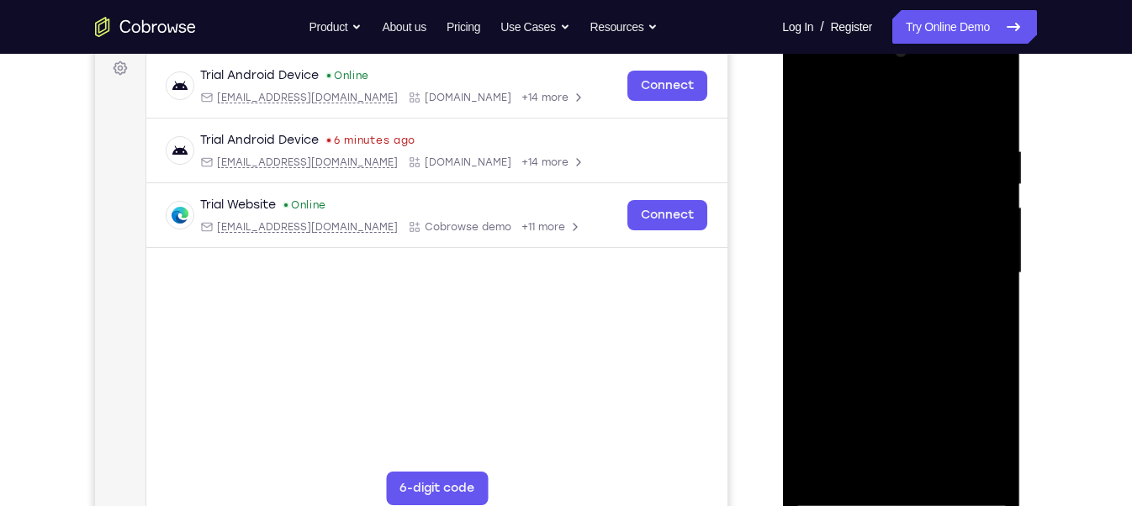
drag, startPoint x: 897, startPoint y: 402, endPoint x: 907, endPoint y: 249, distance: 153.3
click at [907, 249] on div at bounding box center [901, 273] width 212 height 471
drag, startPoint x: 888, startPoint y: 409, endPoint x: 909, endPoint y: 299, distance: 111.3
click at [909, 299] on div at bounding box center [901, 273] width 212 height 471
drag, startPoint x: 902, startPoint y: 420, endPoint x: 906, endPoint y: 320, distance: 100.1
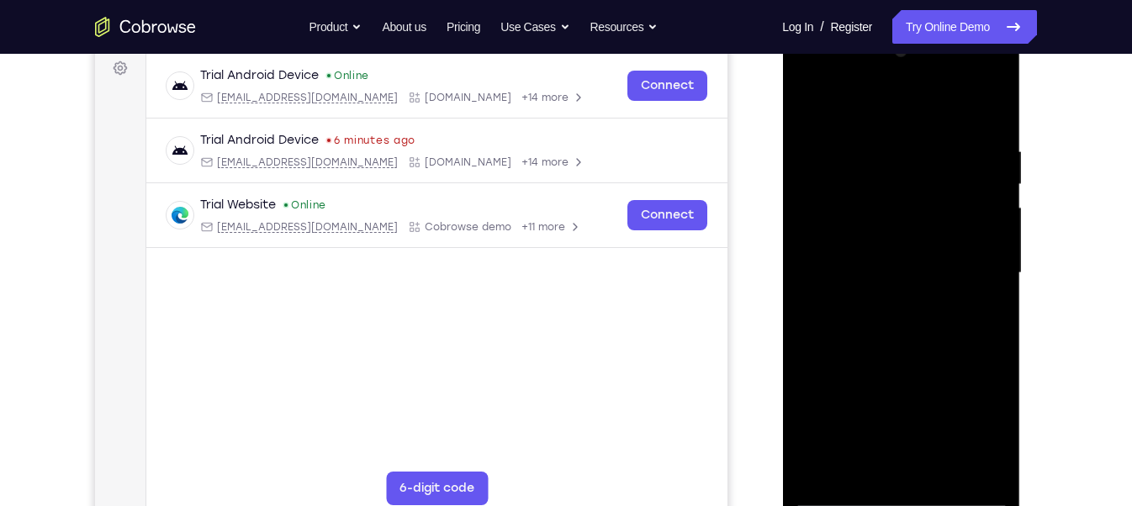
click at [906, 320] on div at bounding box center [901, 273] width 212 height 471
drag, startPoint x: 893, startPoint y: 435, endPoint x: 901, endPoint y: 315, distance: 119.7
click at [901, 315] on div at bounding box center [901, 273] width 212 height 471
drag, startPoint x: 898, startPoint y: 411, endPoint x: 900, endPoint y: 297, distance: 114.4
click at [900, 297] on div at bounding box center [901, 273] width 212 height 471
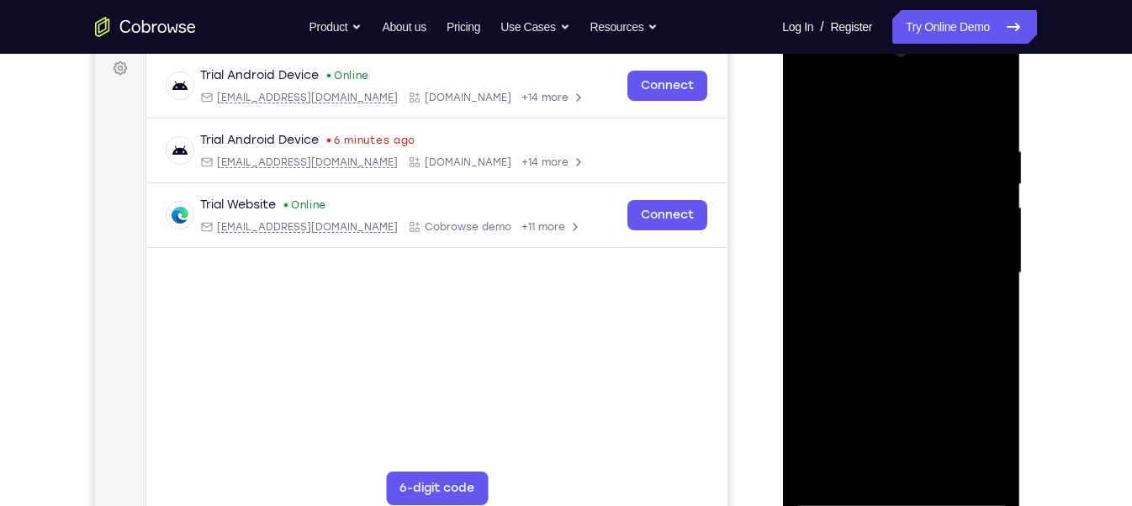
drag, startPoint x: 899, startPoint y: 431, endPoint x: 895, endPoint y: 307, distance: 123.7
click at [895, 307] on div at bounding box center [901, 273] width 212 height 471
drag, startPoint x: 898, startPoint y: 426, endPoint x: 906, endPoint y: 281, distance: 144.8
click at [906, 281] on div at bounding box center [901, 273] width 212 height 471
drag, startPoint x: 901, startPoint y: 425, endPoint x: 907, endPoint y: 291, distance: 133.9
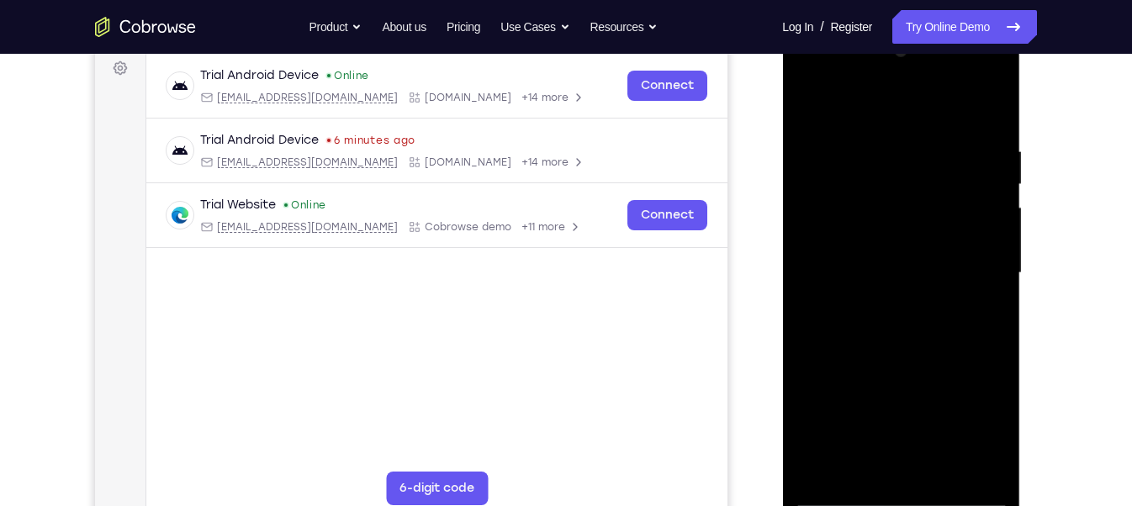
click at [907, 291] on div at bounding box center [901, 273] width 212 height 471
drag, startPoint x: 902, startPoint y: 418, endPoint x: 915, endPoint y: 303, distance: 115.9
click at [915, 303] on div at bounding box center [901, 273] width 212 height 471
drag, startPoint x: 897, startPoint y: 414, endPoint x: 912, endPoint y: 290, distance: 124.4
click at [912, 290] on div at bounding box center [901, 273] width 212 height 471
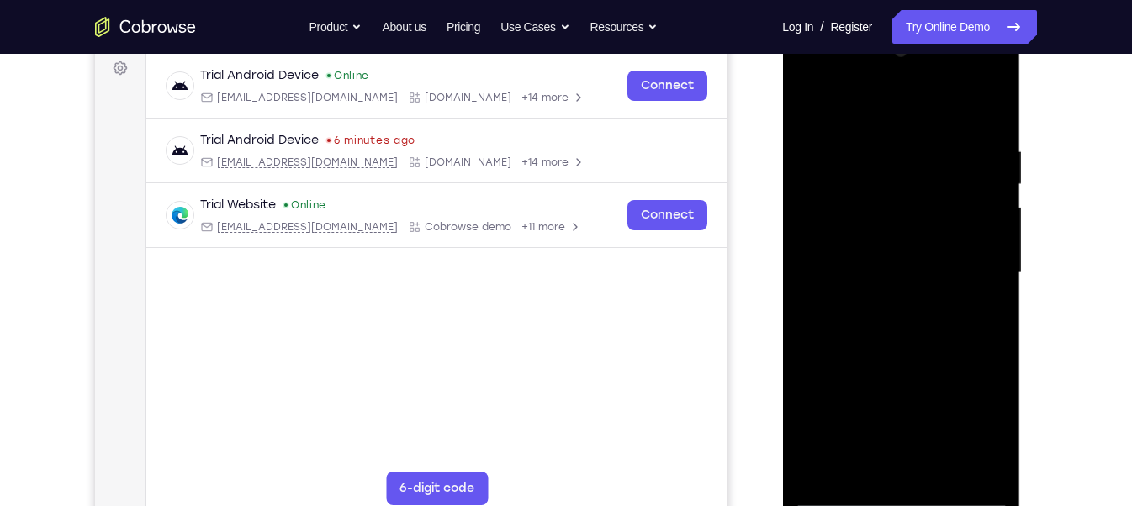
drag, startPoint x: 909, startPoint y: 447, endPoint x: 921, endPoint y: 334, distance: 113.3
click at [921, 334] on div at bounding box center [901, 273] width 212 height 471
drag, startPoint x: 913, startPoint y: 401, endPoint x: 922, endPoint y: 317, distance: 84.5
click at [922, 317] on div at bounding box center [901, 273] width 212 height 471
click at [946, 450] on div at bounding box center [901, 273] width 212 height 471
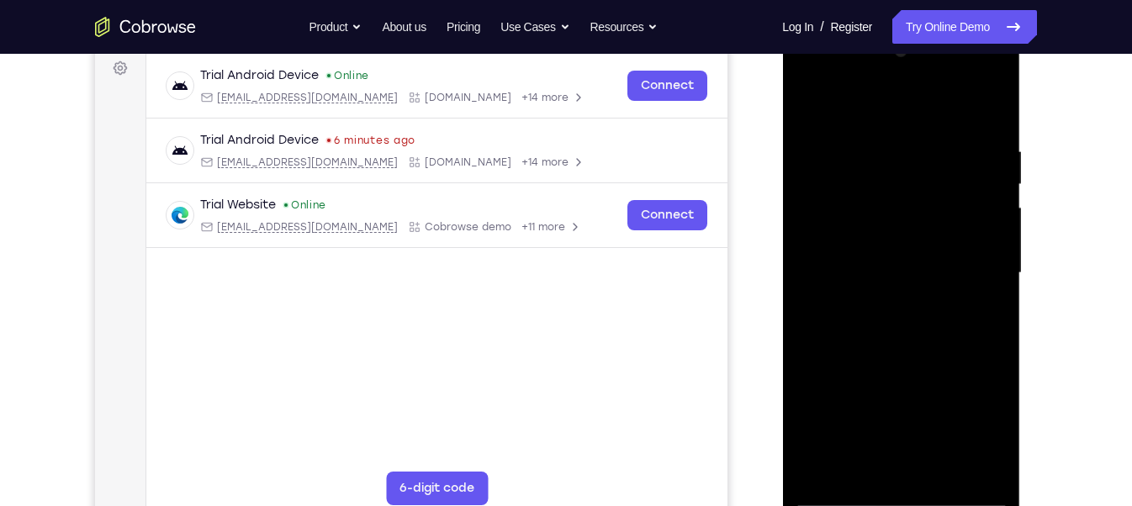
click at [887, 361] on div at bounding box center [901, 273] width 212 height 471
click at [907, 277] on div at bounding box center [901, 273] width 212 height 471
click at [812, 111] on div at bounding box center [901, 273] width 212 height 471
click at [817, 450] on div at bounding box center [901, 273] width 212 height 471
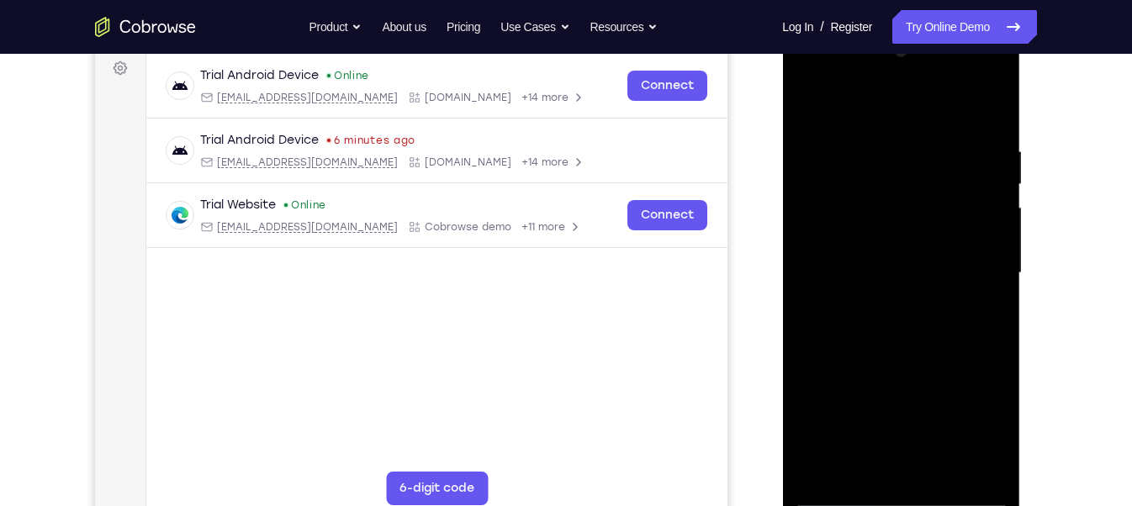
click at [817, 450] on div at bounding box center [901, 273] width 212 height 471
click at [874, 156] on div at bounding box center [901, 273] width 212 height 471
click at [986, 234] on div at bounding box center [901, 273] width 212 height 471
click at [986, 238] on div at bounding box center [901, 273] width 212 height 471
click at [1004, 256] on div at bounding box center [901, 273] width 212 height 471
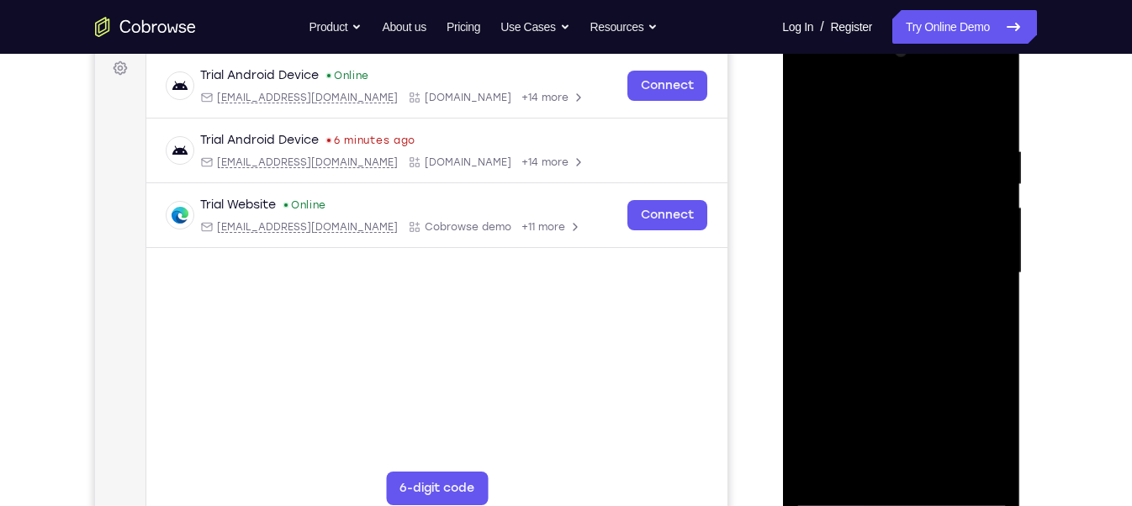
drag, startPoint x: 985, startPoint y: 168, endPoint x: 856, endPoint y: 171, distance: 128.7
click at [856, 171] on div at bounding box center [901, 273] width 212 height 471
click at [970, 228] on div at bounding box center [901, 273] width 212 height 471
drag, startPoint x: 987, startPoint y: 237, endPoint x: 859, endPoint y: 256, distance: 129.3
click at [859, 256] on div at bounding box center [901, 273] width 212 height 471
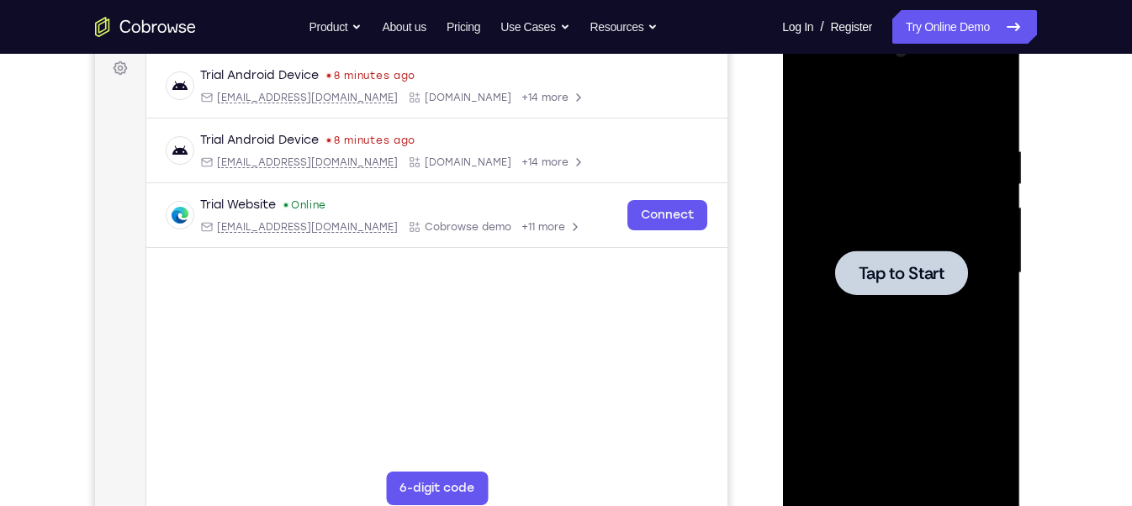
click at [856, 271] on div at bounding box center [900, 273] width 133 height 45
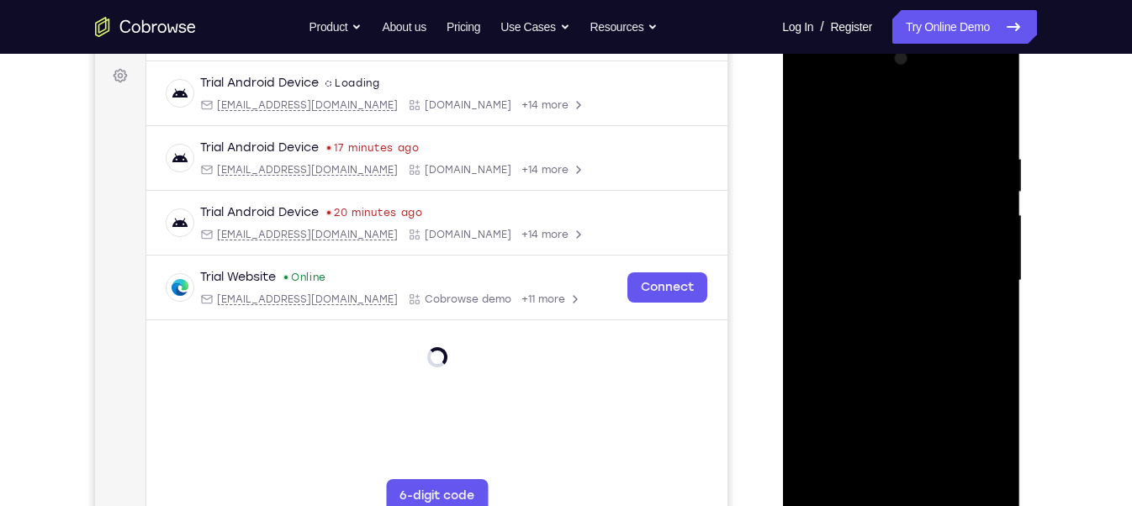
scroll to position [262, 0]
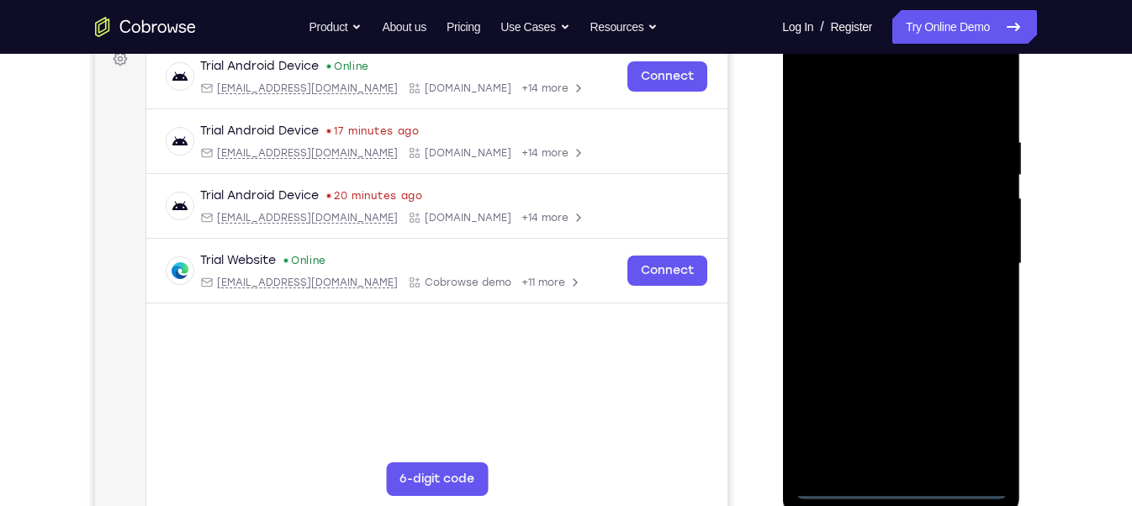
click at [901, 450] on div at bounding box center [901, 264] width 212 height 471
click at [977, 401] on div at bounding box center [901, 264] width 212 height 471
click at [857, 102] on div at bounding box center [901, 264] width 212 height 471
click at [970, 260] on div at bounding box center [901, 264] width 212 height 471
click at [924, 450] on div at bounding box center [901, 264] width 212 height 471
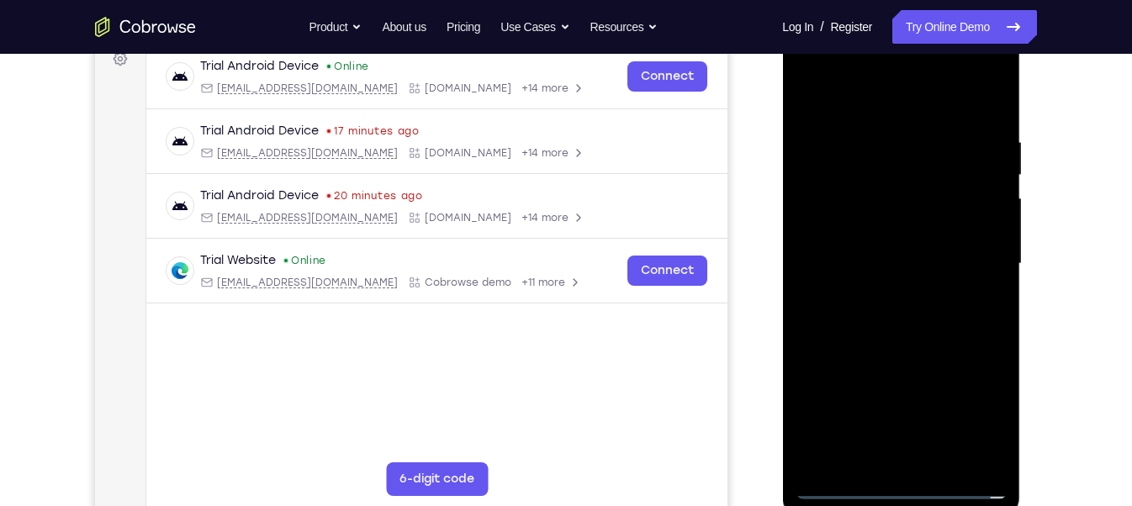
click at [852, 248] on div at bounding box center [901, 264] width 212 height 471
click at [861, 233] on div at bounding box center [901, 264] width 212 height 471
click at [849, 265] on div at bounding box center [901, 264] width 212 height 471
click at [843, 313] on div at bounding box center [901, 264] width 212 height 471
click at [861, 304] on div at bounding box center [901, 264] width 212 height 471
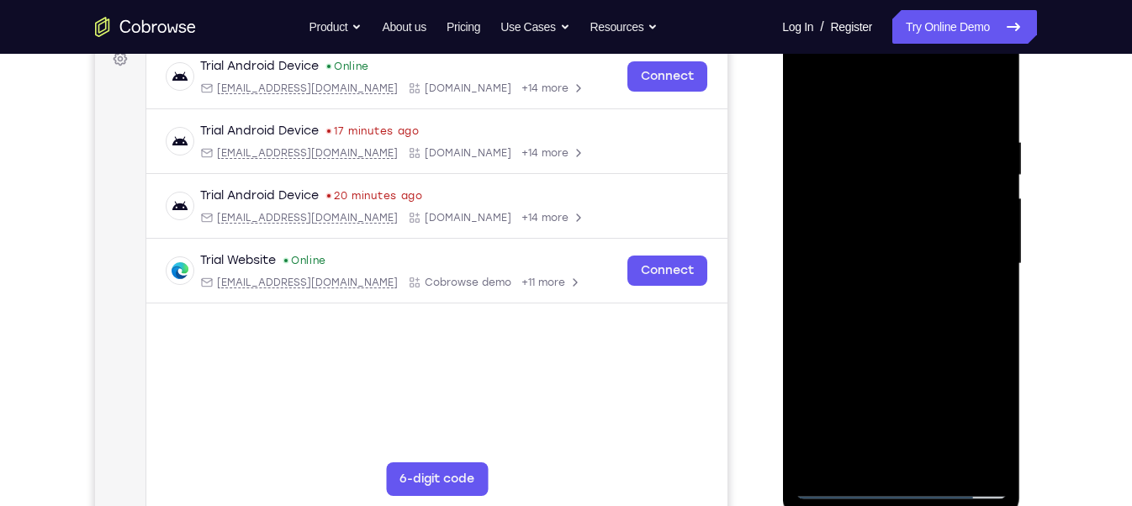
click at [889, 310] on div at bounding box center [901, 264] width 212 height 471
click at [909, 223] on div at bounding box center [901, 264] width 212 height 471
click at [989, 96] on div at bounding box center [901, 264] width 212 height 471
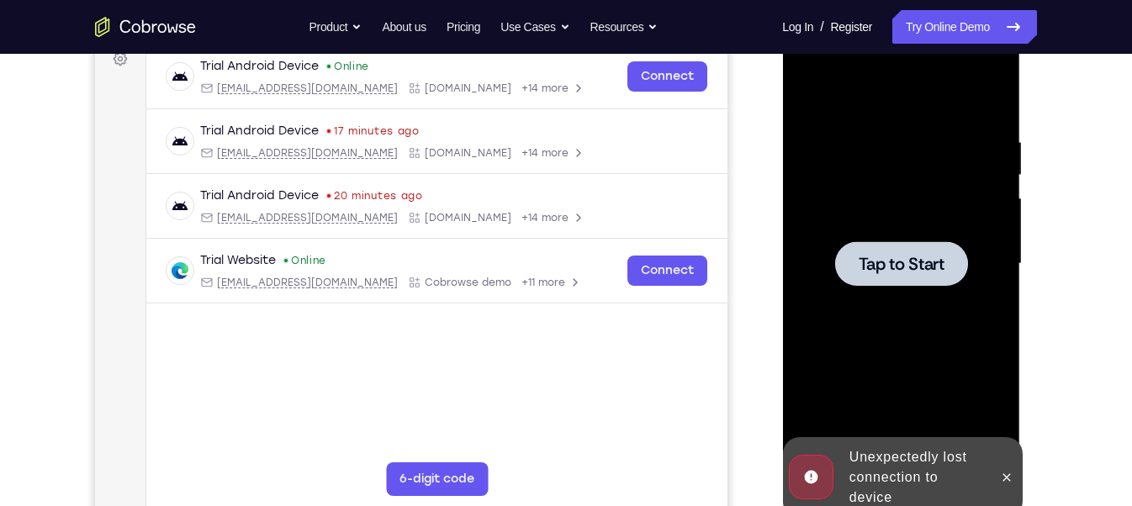
click at [886, 306] on div at bounding box center [901, 264] width 212 height 471
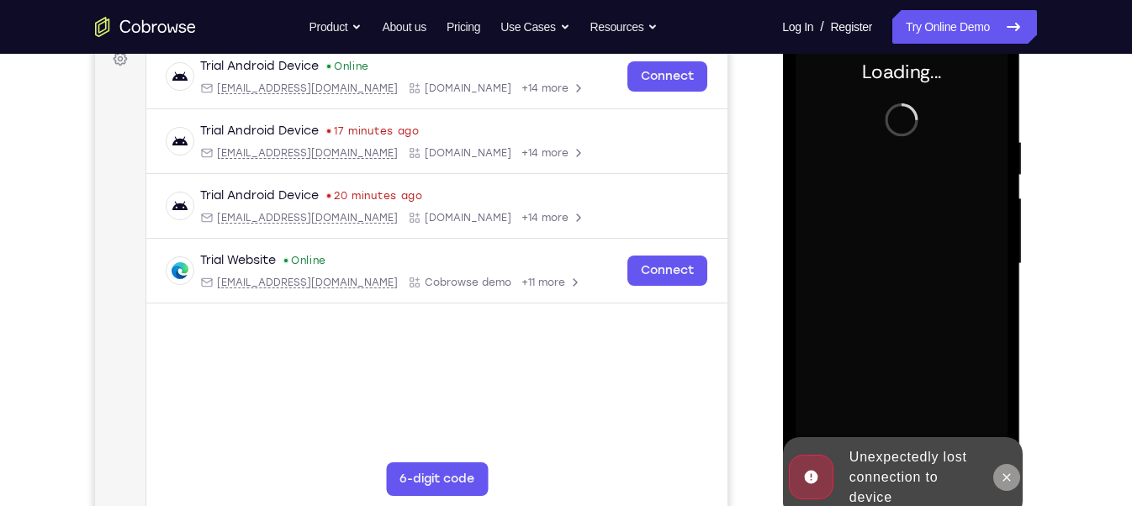
click at [1002, 450] on icon at bounding box center [1005, 477] width 13 height 13
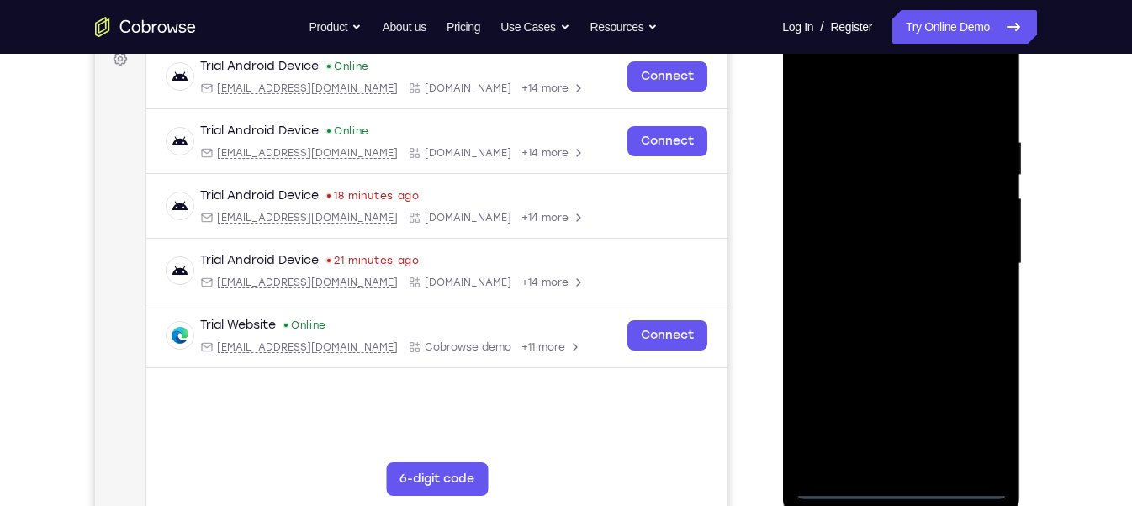
click at [898, 450] on div at bounding box center [901, 264] width 212 height 471
click at [975, 409] on div at bounding box center [901, 264] width 212 height 471
click at [875, 97] on div at bounding box center [901, 264] width 212 height 471
click at [968, 261] on div at bounding box center [901, 264] width 212 height 471
click at [886, 296] on div at bounding box center [901, 264] width 212 height 471
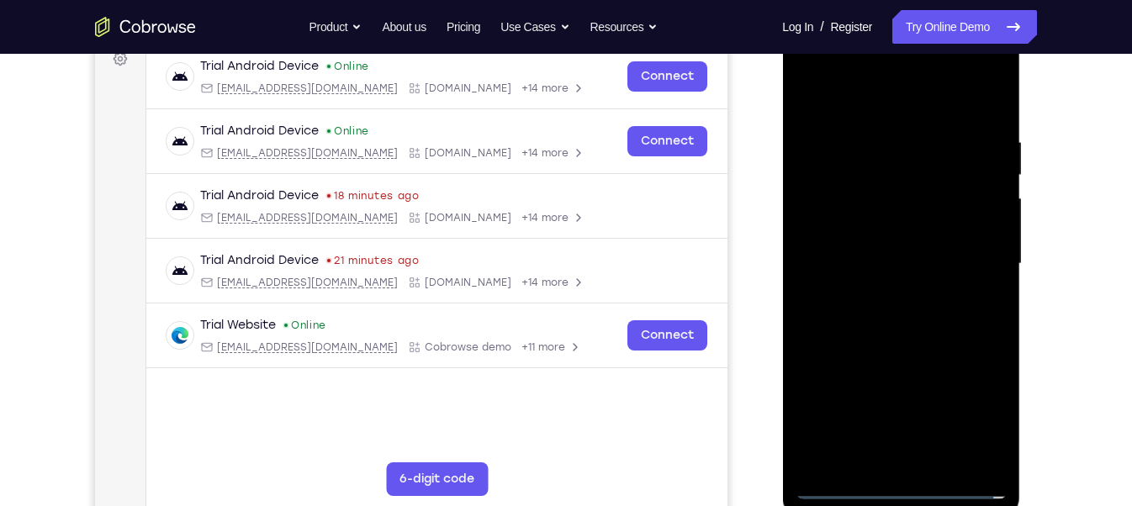
click at [848, 245] on div at bounding box center [901, 264] width 212 height 471
click at [856, 229] on div at bounding box center [901, 264] width 212 height 471
click at [865, 256] on div at bounding box center [901, 264] width 212 height 471
click at [835, 313] on div at bounding box center [901, 264] width 212 height 471
click at [860, 136] on div at bounding box center [901, 264] width 212 height 471
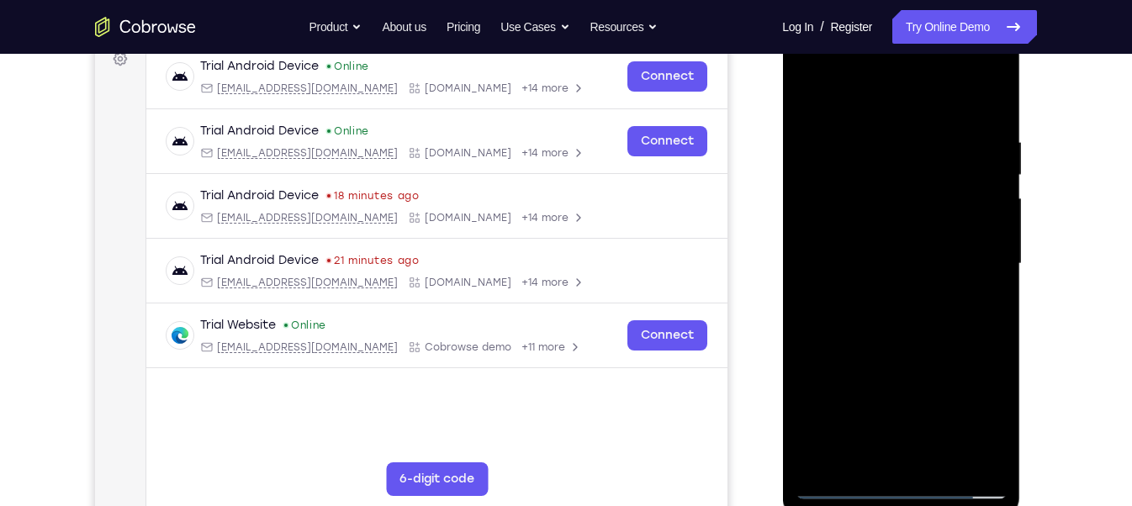
click at [993, 122] on div at bounding box center [901, 264] width 212 height 471
click at [879, 132] on div at bounding box center [901, 264] width 212 height 471
click at [981, 180] on div at bounding box center [901, 264] width 212 height 471
drag, startPoint x: 820, startPoint y: 177, endPoint x: 923, endPoint y: 170, distance: 102.8
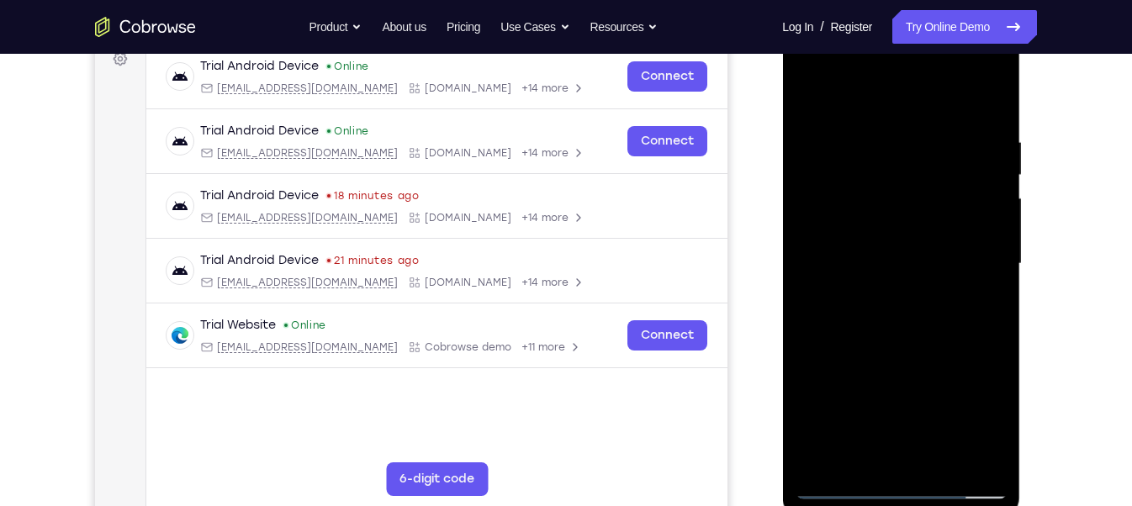
click at [923, 170] on div at bounding box center [901, 264] width 212 height 471
click at [814, 96] on div at bounding box center [901, 264] width 212 height 471
click at [828, 140] on div at bounding box center [901, 264] width 212 height 471
click at [982, 196] on div at bounding box center [901, 264] width 212 height 471
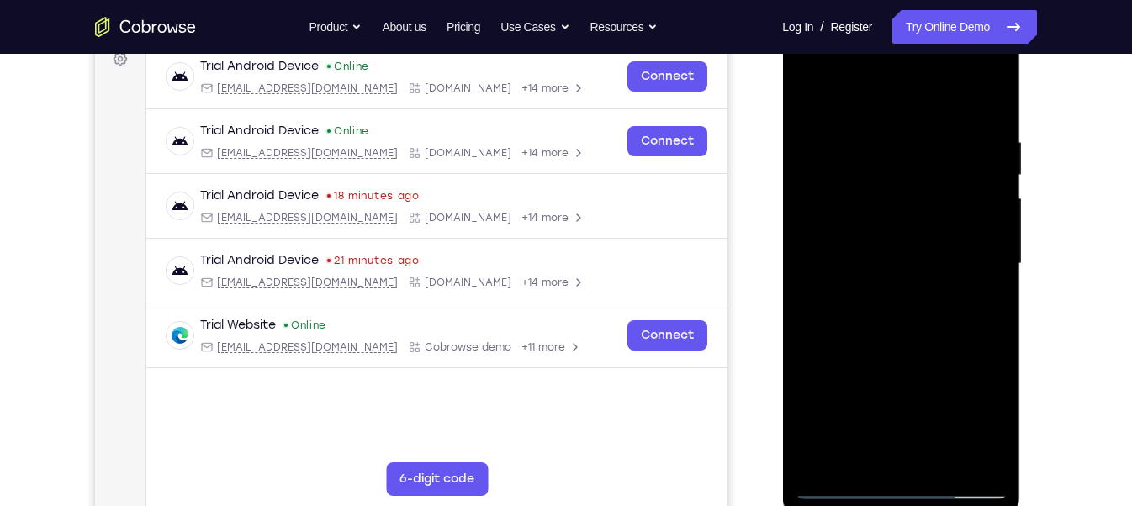
click at [806, 93] on div at bounding box center [901, 264] width 212 height 471
click at [983, 161] on div at bounding box center [901, 264] width 212 height 471
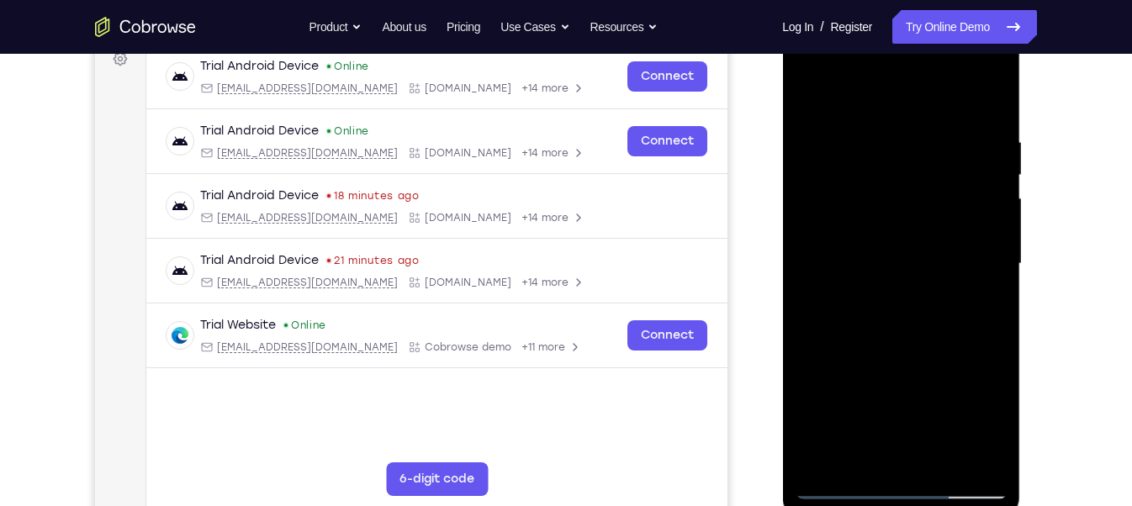
click at [983, 161] on div at bounding box center [901, 264] width 212 height 471
drag, startPoint x: 983, startPoint y: 161, endPoint x: 912, endPoint y: 169, distance: 72.0
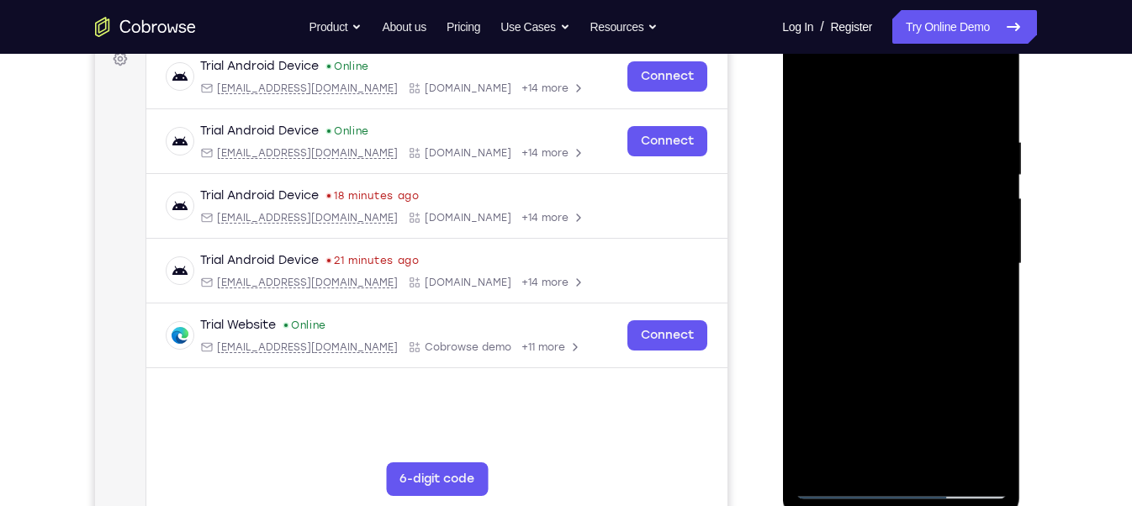
click at [912, 169] on div at bounding box center [901, 264] width 212 height 471
click at [983, 190] on div at bounding box center [901, 264] width 212 height 471
drag, startPoint x: 983, startPoint y: 190, endPoint x: 874, endPoint y: 199, distance: 109.7
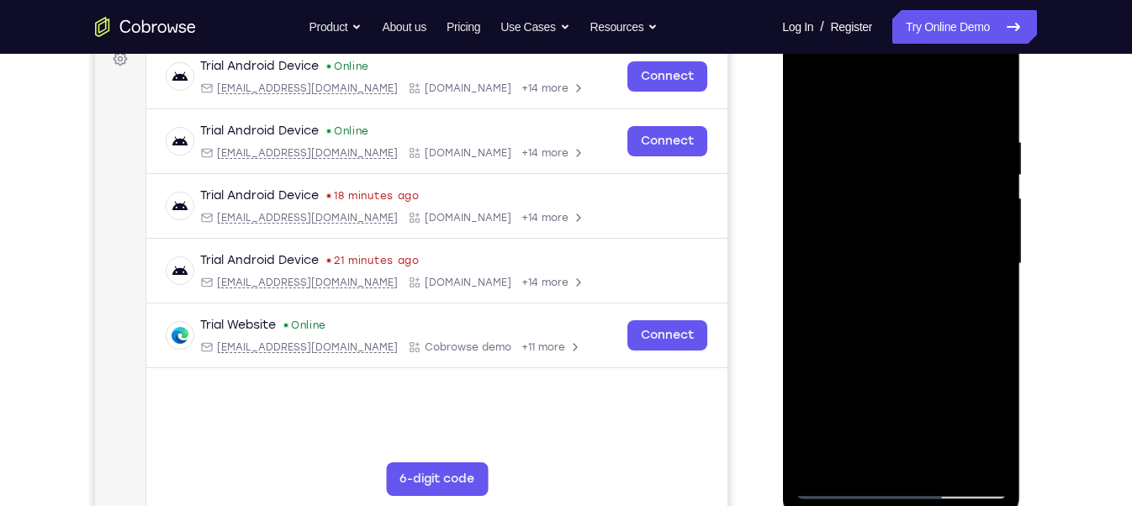
click at [874, 199] on div at bounding box center [901, 264] width 212 height 471
click at [984, 104] on div at bounding box center [901, 264] width 212 height 471
click at [943, 450] on div at bounding box center [901, 264] width 212 height 471
click at [911, 347] on div at bounding box center [901, 264] width 212 height 471
click at [817, 78] on div at bounding box center [901, 264] width 212 height 471
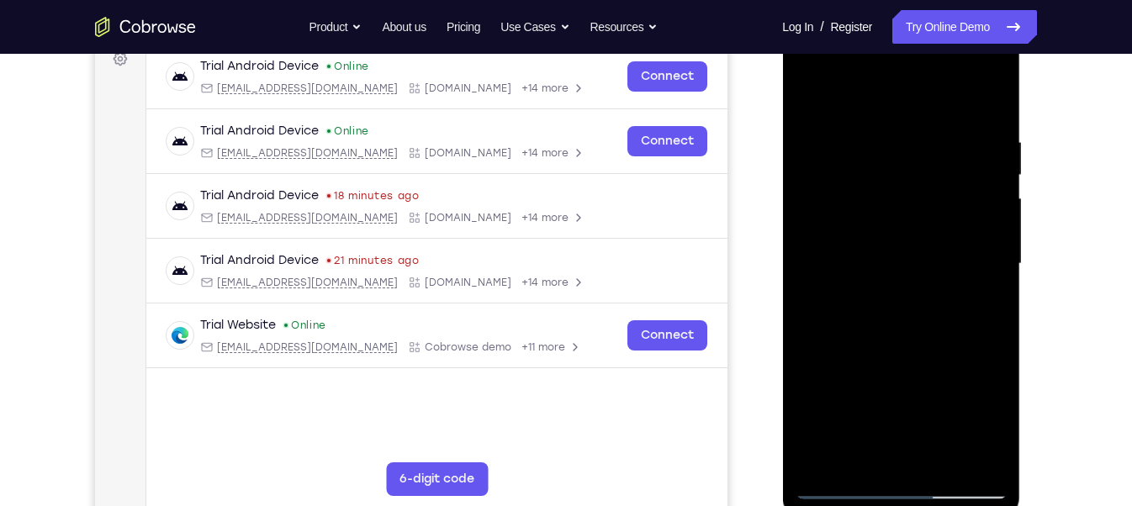
click at [833, 217] on div at bounding box center [901, 264] width 212 height 471
click at [876, 130] on div at bounding box center [901, 264] width 212 height 471
click at [989, 209] on div at bounding box center [901, 264] width 212 height 471
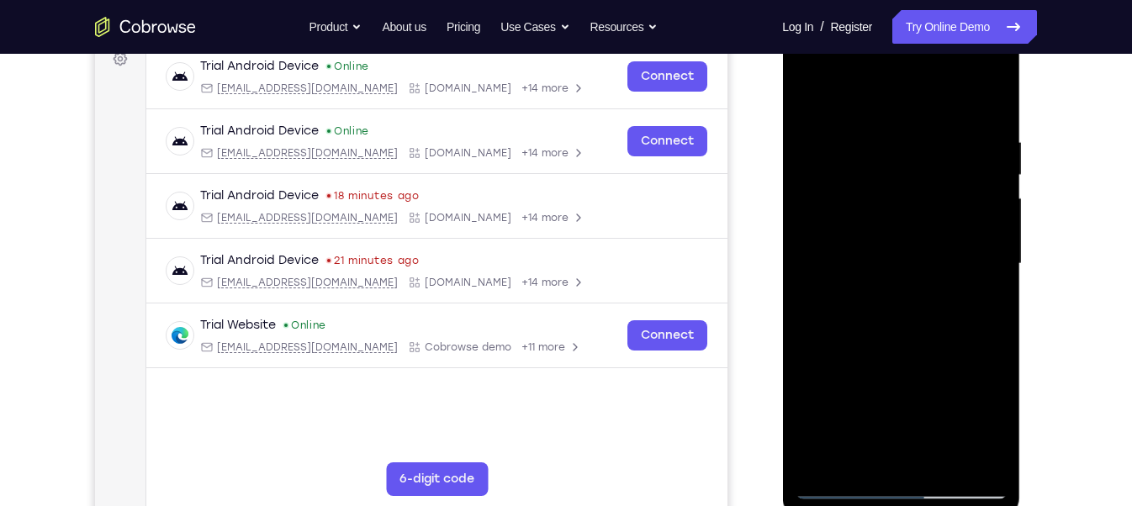
click at [989, 209] on div at bounding box center [901, 264] width 212 height 471
click at [984, 185] on div at bounding box center [901, 264] width 212 height 471
drag, startPoint x: 984, startPoint y: 186, endPoint x: 883, endPoint y: 200, distance: 101.9
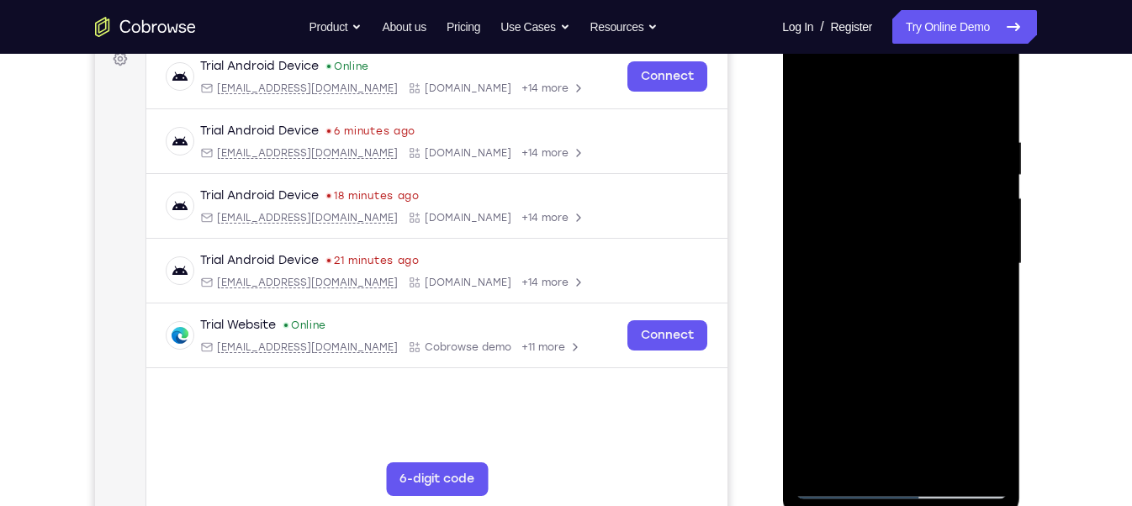
click at [883, 200] on div at bounding box center [901, 264] width 212 height 471
click at [986, 229] on div at bounding box center [901, 264] width 212 height 471
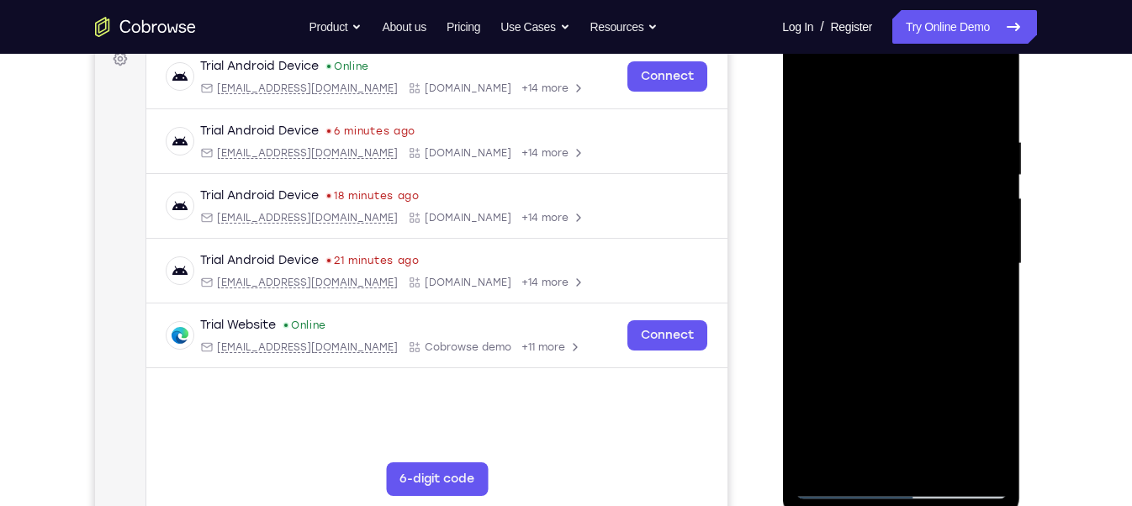
click at [986, 229] on div at bounding box center [901, 264] width 212 height 471
drag, startPoint x: 986, startPoint y: 229, endPoint x: 862, endPoint y: 230, distance: 124.5
click at [862, 230] on div at bounding box center [901, 264] width 212 height 471
drag, startPoint x: 964, startPoint y: 248, endPoint x: 892, endPoint y: 248, distance: 71.5
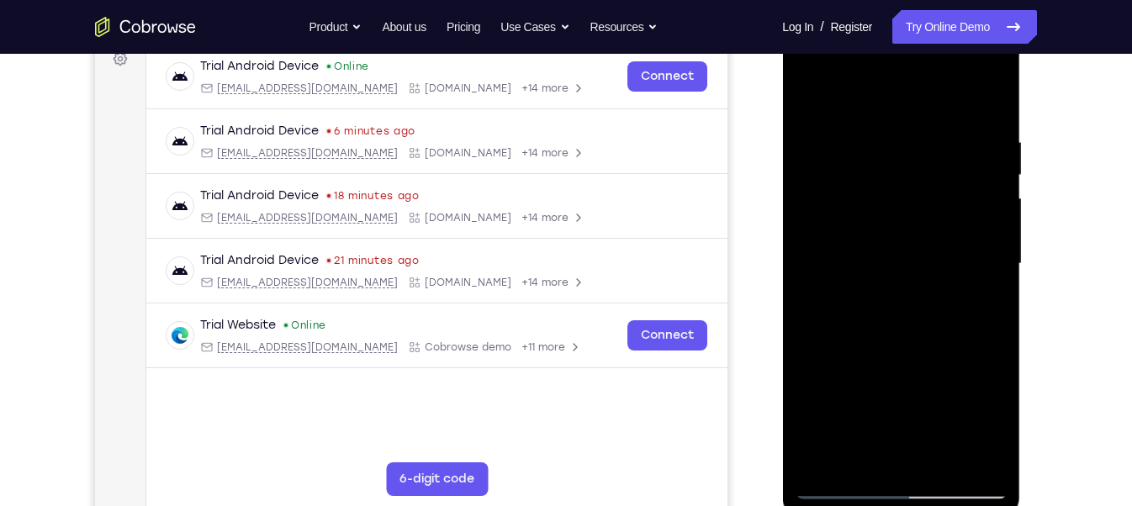
click at [892, 248] on div at bounding box center [901, 264] width 212 height 471
drag, startPoint x: 990, startPoint y: 283, endPoint x: 865, endPoint y: 275, distance: 125.5
click at [865, 275] on div at bounding box center [901, 264] width 212 height 471
click at [988, 275] on div at bounding box center [901, 264] width 212 height 471
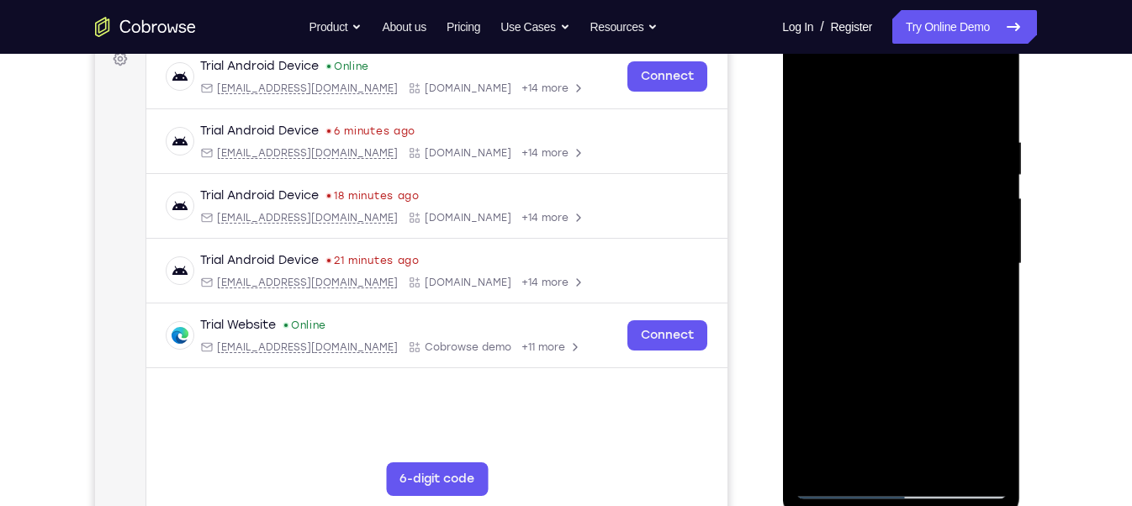
click at [987, 239] on div at bounding box center [901, 264] width 212 height 471
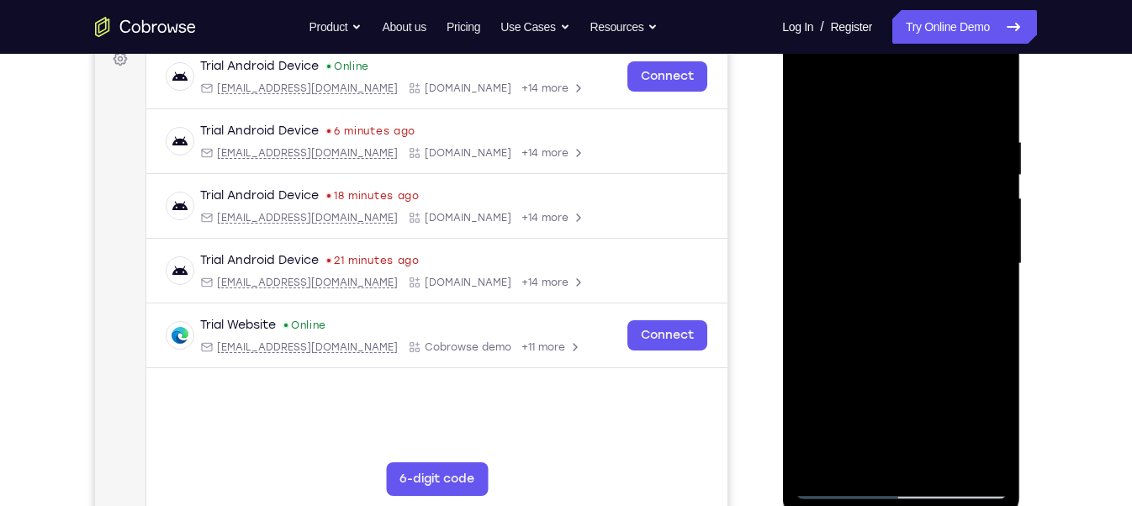
click at [987, 239] on div at bounding box center [901, 264] width 212 height 471
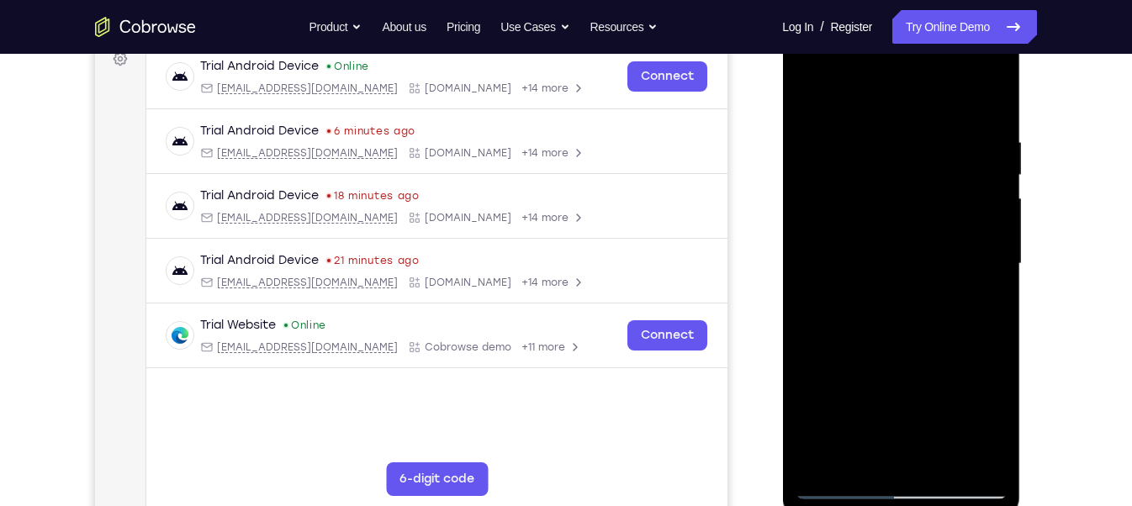
click at [987, 239] on div at bounding box center [901, 264] width 212 height 471
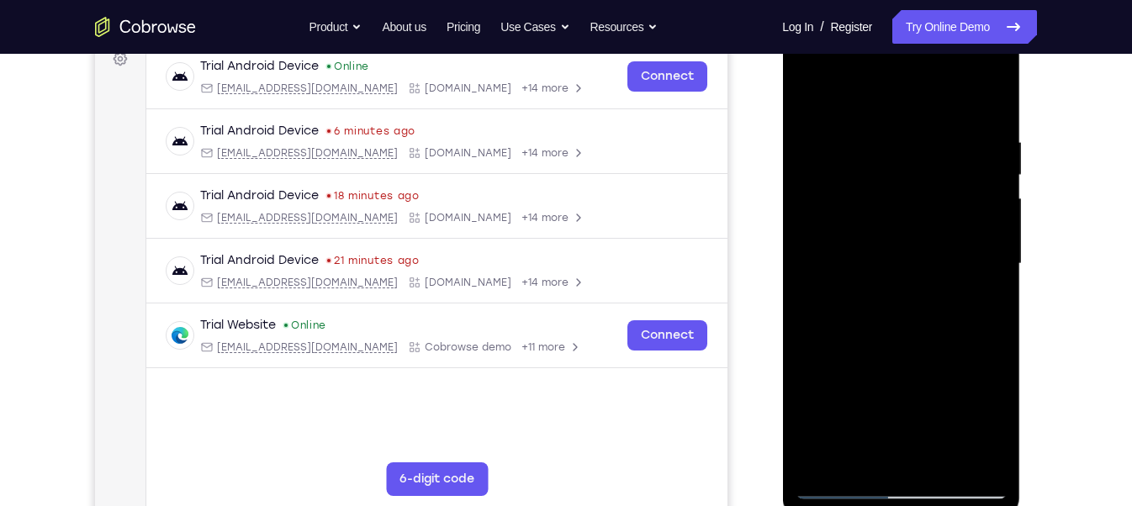
click at [987, 239] on div at bounding box center [901, 264] width 212 height 471
click at [975, 128] on div at bounding box center [901, 264] width 212 height 471
click at [987, 101] on div at bounding box center [901, 264] width 212 height 471
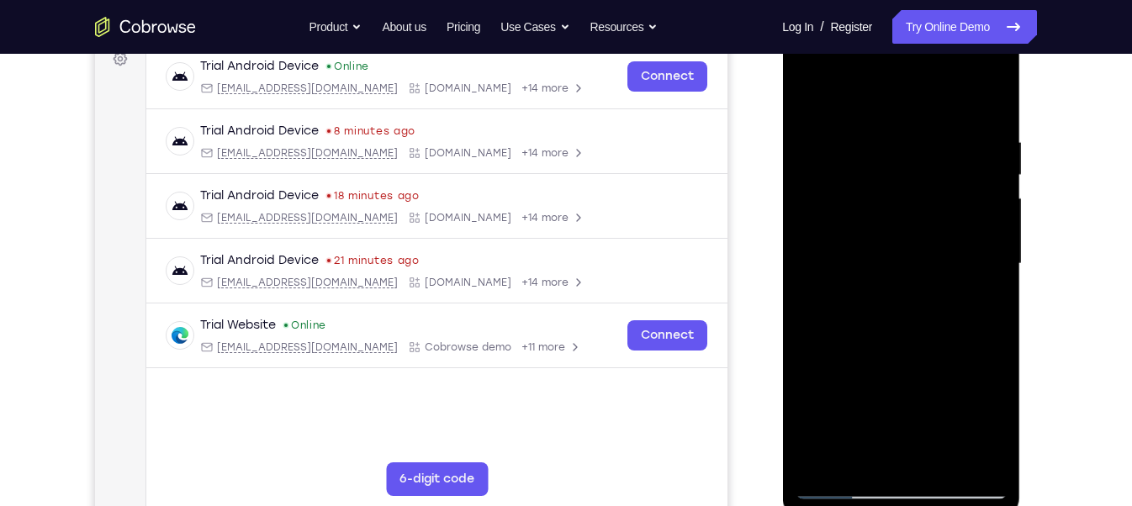
click at [829, 450] on div at bounding box center [901, 264] width 212 height 471
drag, startPoint x: 896, startPoint y: 272, endPoint x: 874, endPoint y: 401, distance: 131.3
click at [874, 401] on div at bounding box center [901, 264] width 212 height 471
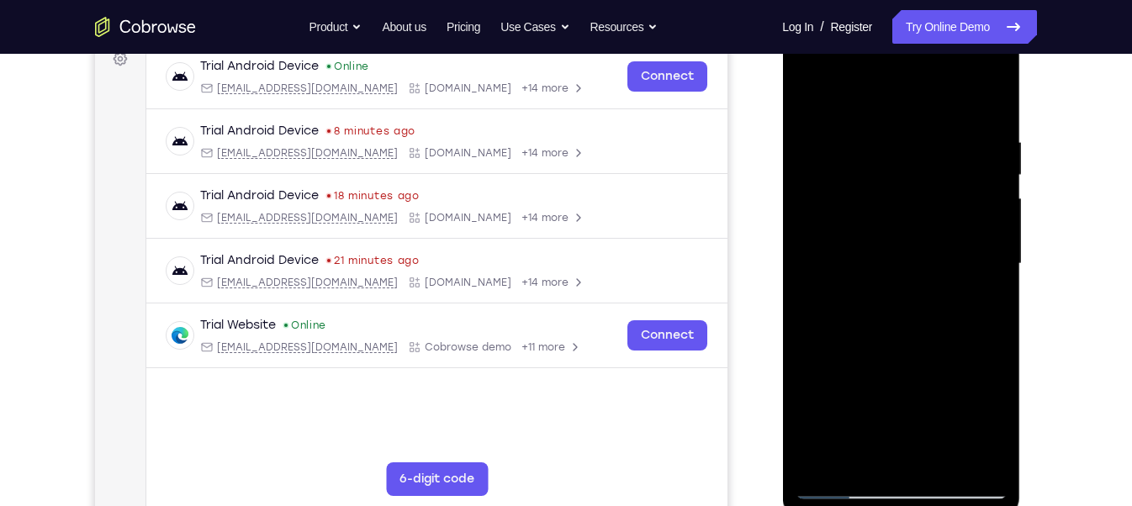
click at [825, 414] on div at bounding box center [901, 264] width 212 height 471
drag, startPoint x: 881, startPoint y: 272, endPoint x: 881, endPoint y: 416, distance: 144.6
click at [881, 416] on div at bounding box center [901, 264] width 212 height 471
click at [869, 140] on div at bounding box center [901, 264] width 212 height 471
click at [991, 101] on div at bounding box center [901, 264] width 212 height 471
